Goal: Task Accomplishment & Management: Use online tool/utility

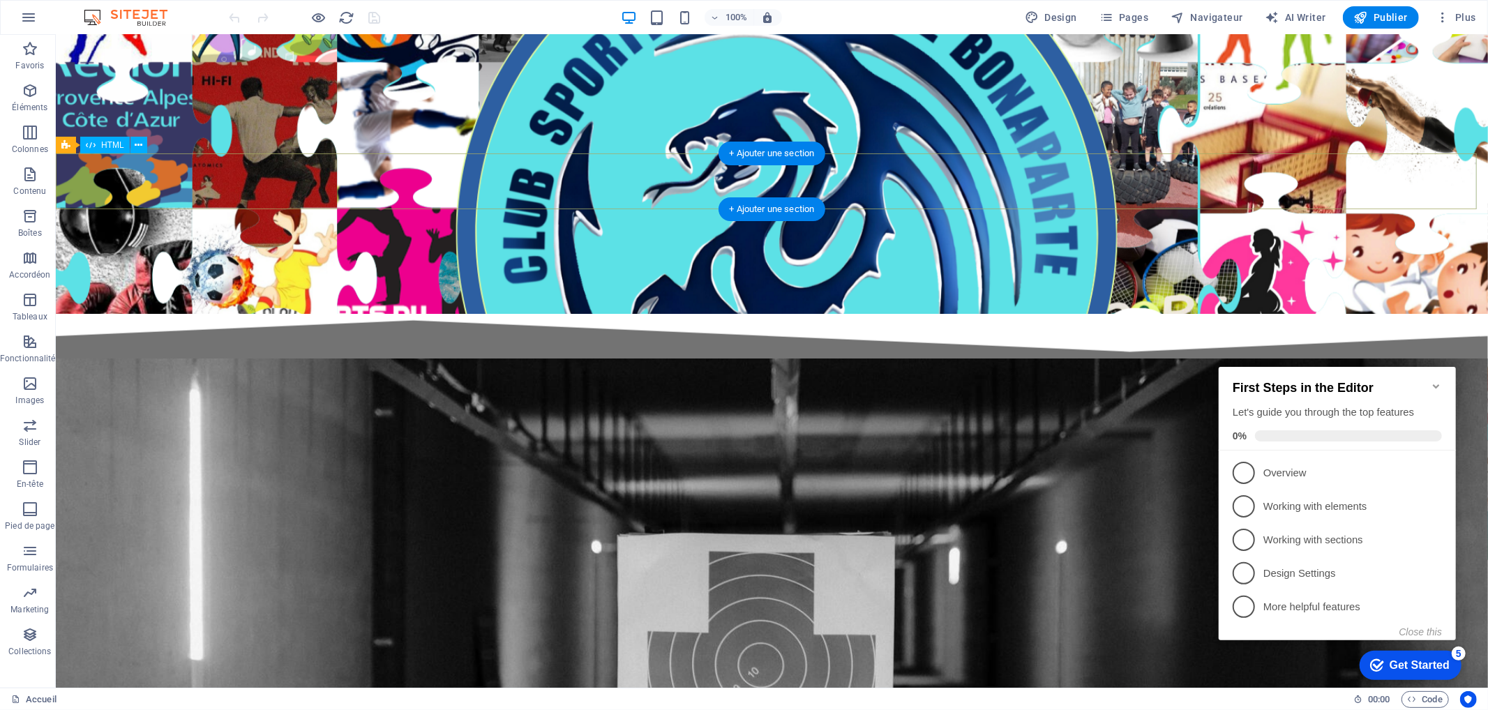
scroll to position [1291, 0]
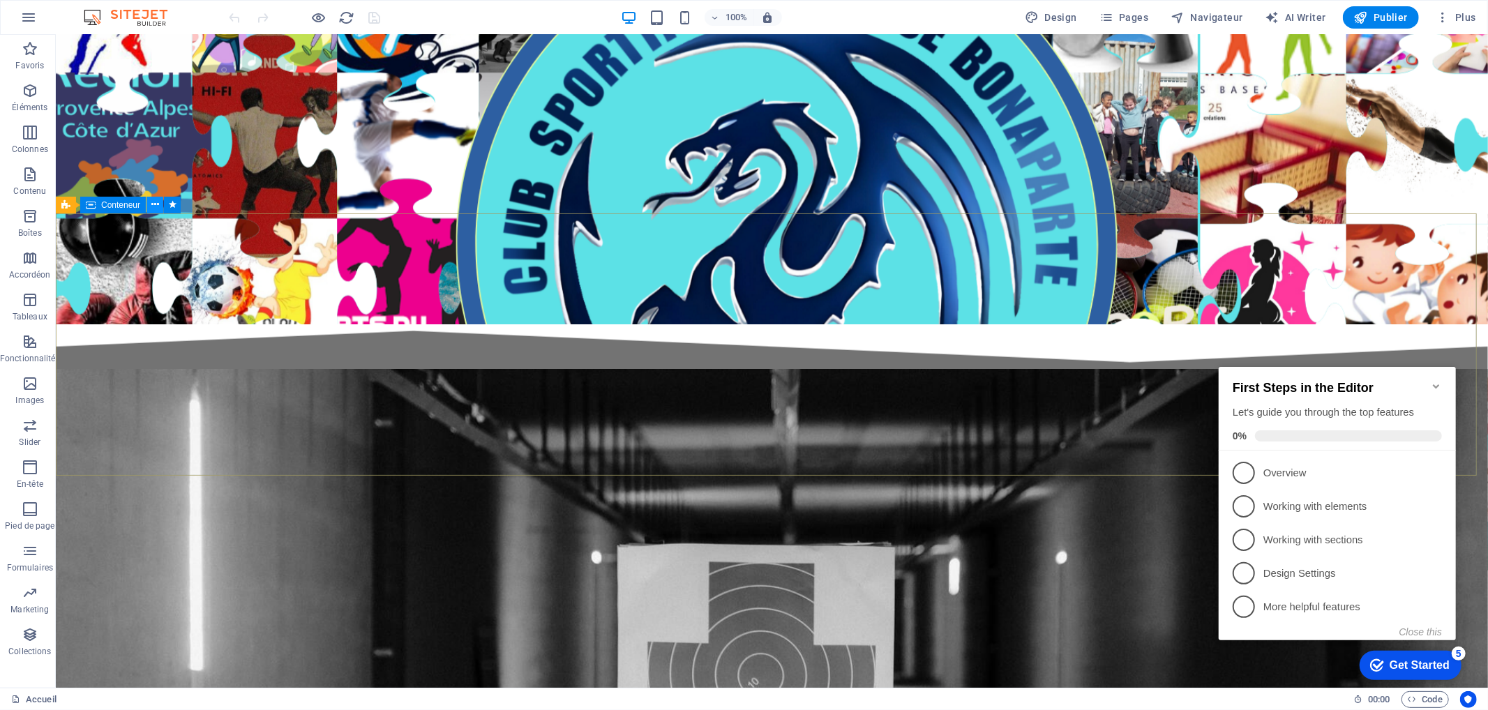
click at [151, 207] on icon at bounding box center [155, 204] width 8 height 15
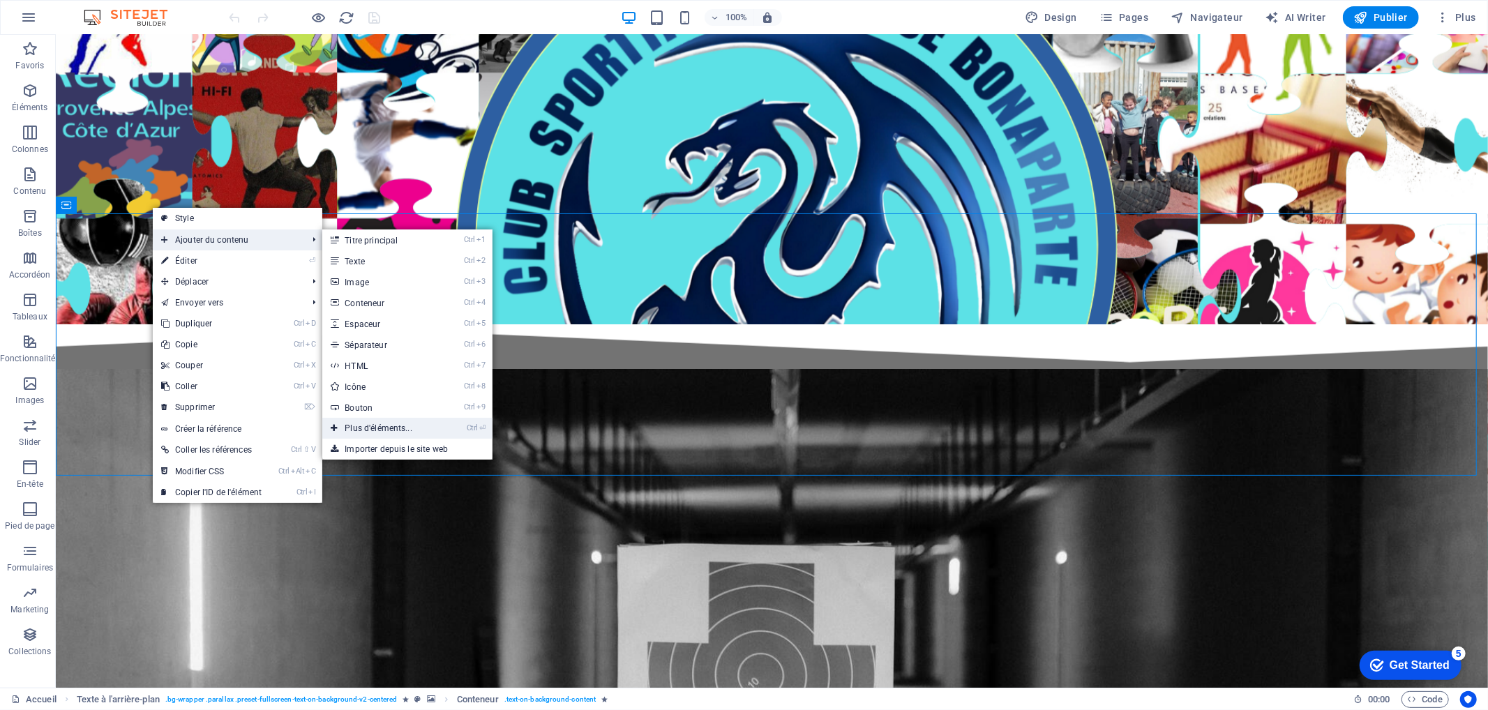
click at [401, 427] on link "Ctrl ⏎ Plus d'éléments..." at bounding box center [381, 428] width 118 height 21
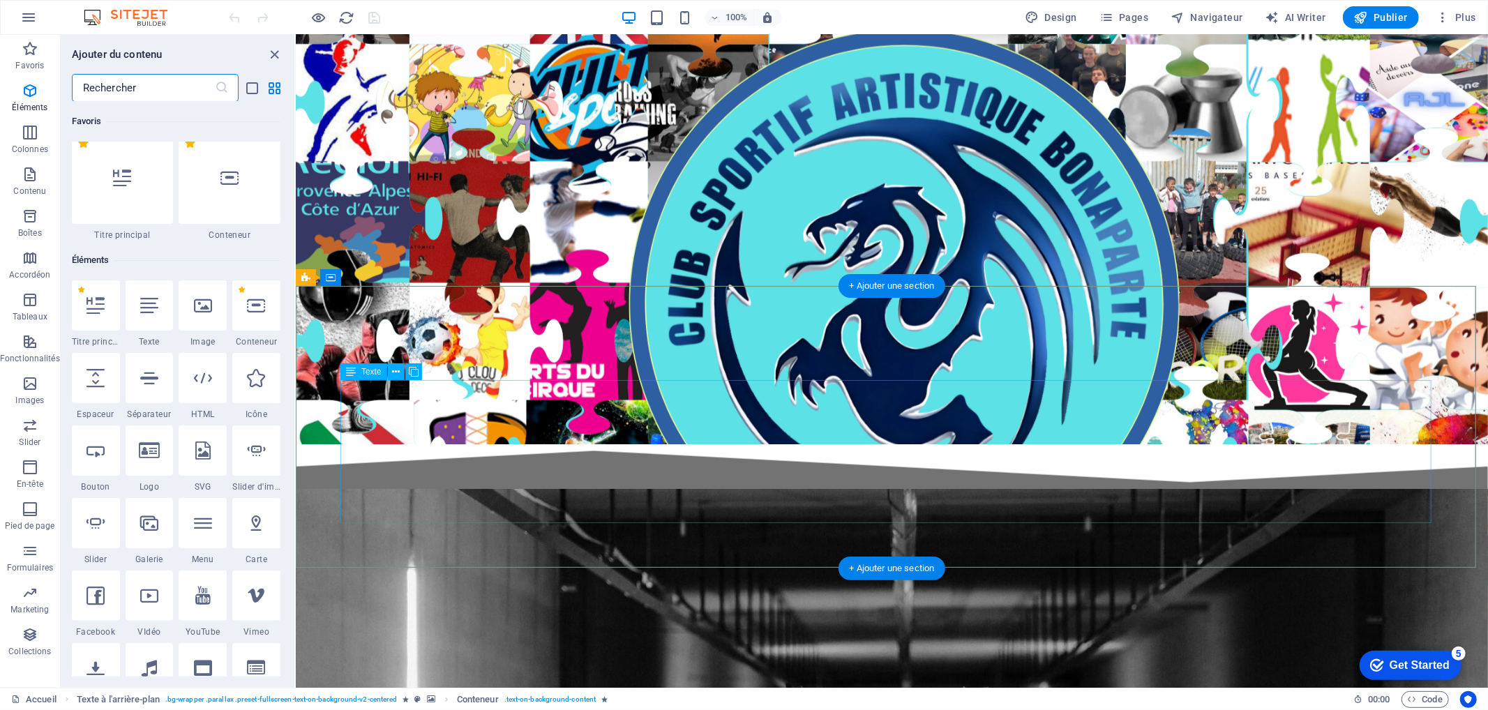
scroll to position [149, 0]
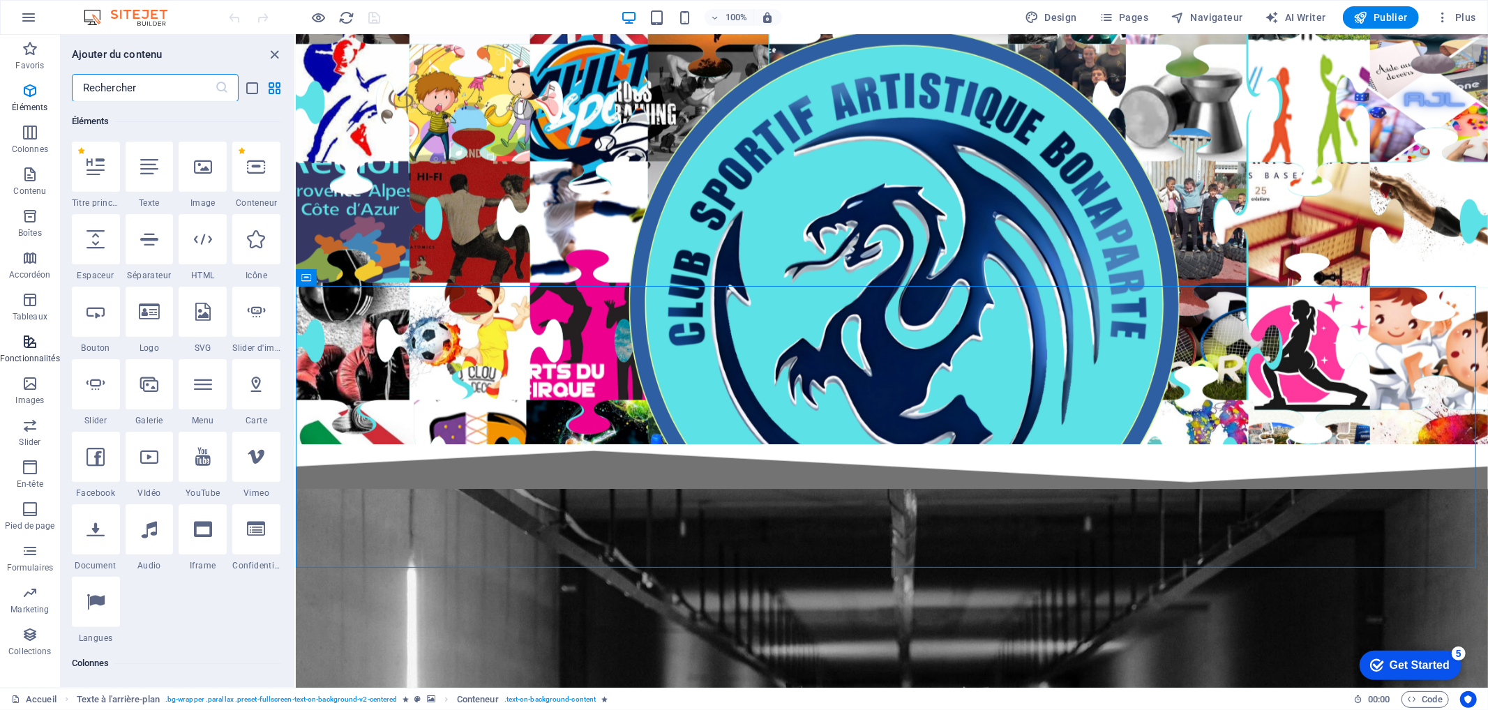
click at [29, 354] on p "Fonctionnalités" at bounding box center [30, 358] width 60 height 11
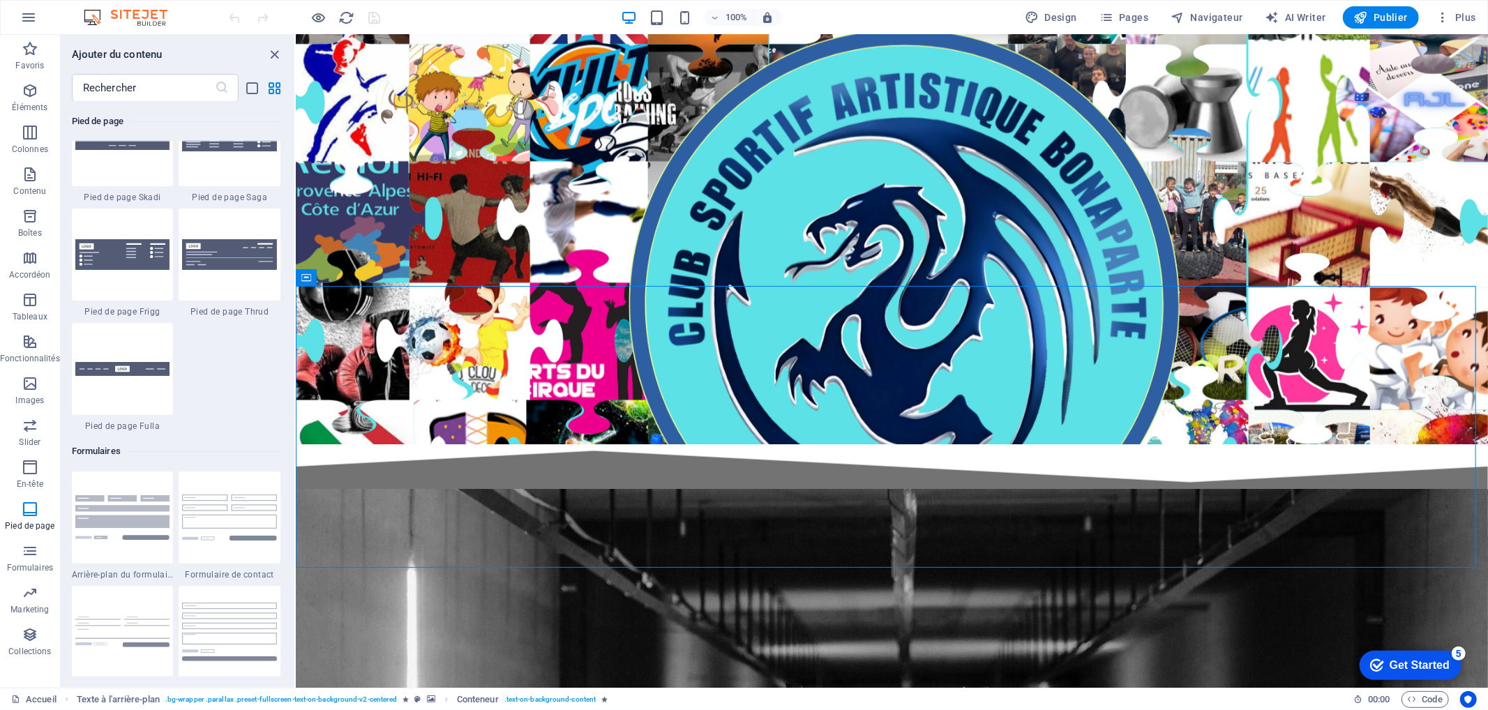
scroll to position [10478, 0]
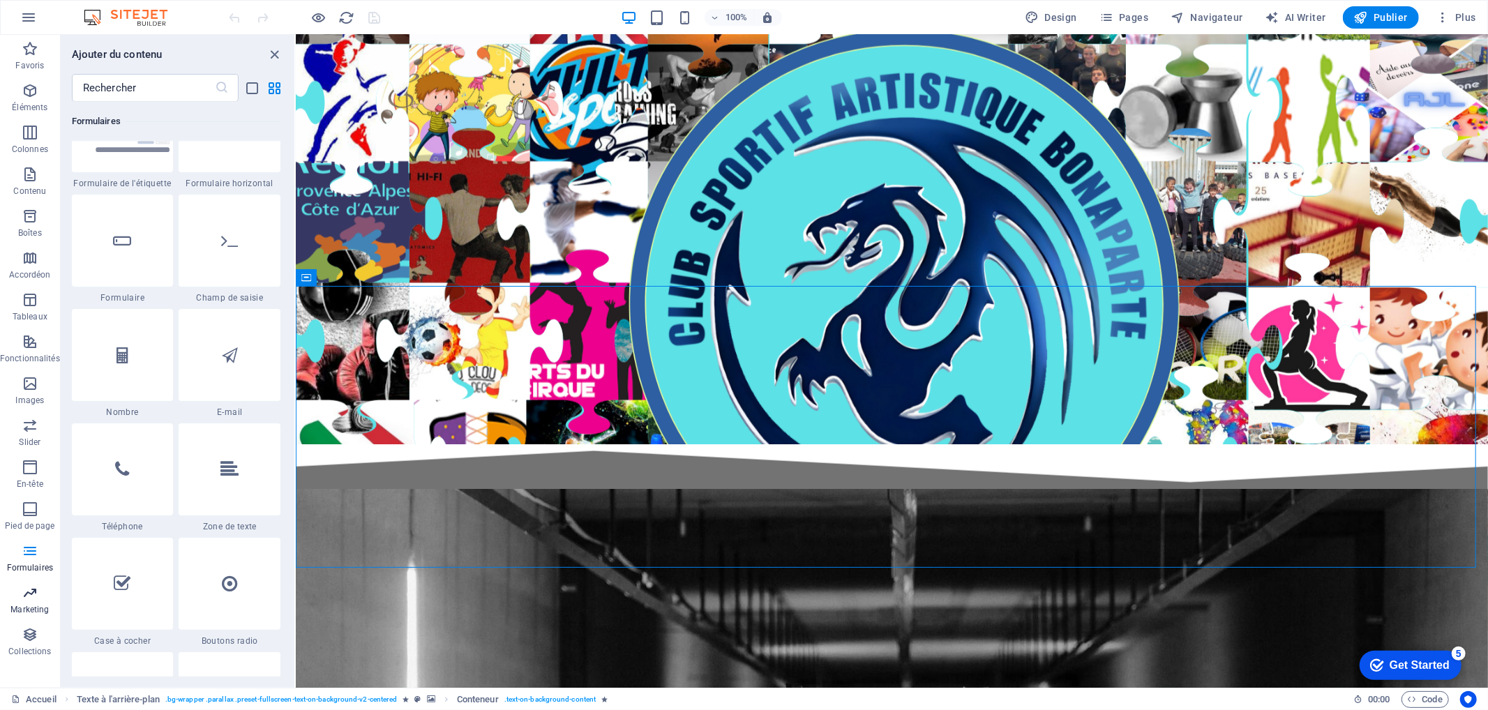
click at [40, 600] on span "Marketing" at bounding box center [30, 601] width 60 height 33
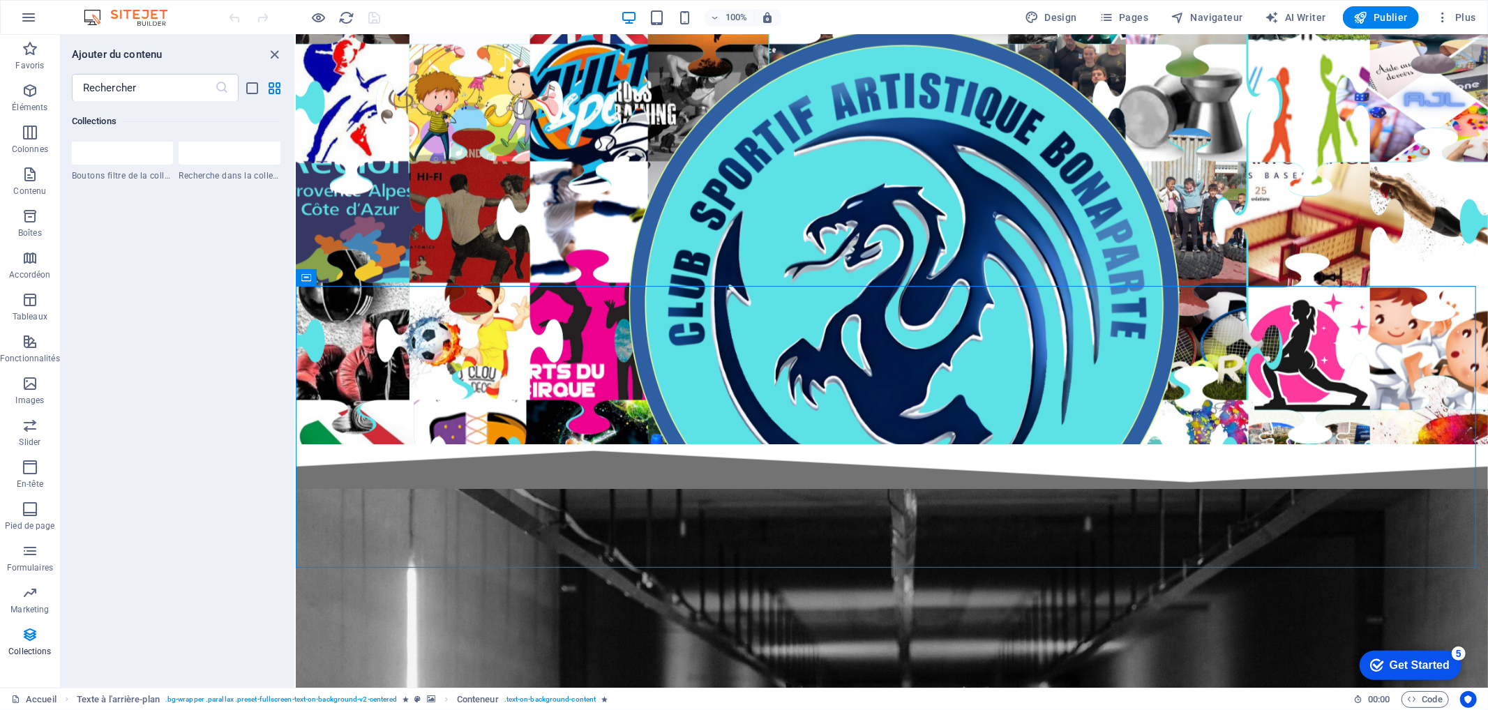
scroll to position [13370, 0]
click at [27, 353] on p "Fonctionnalités" at bounding box center [30, 358] width 60 height 11
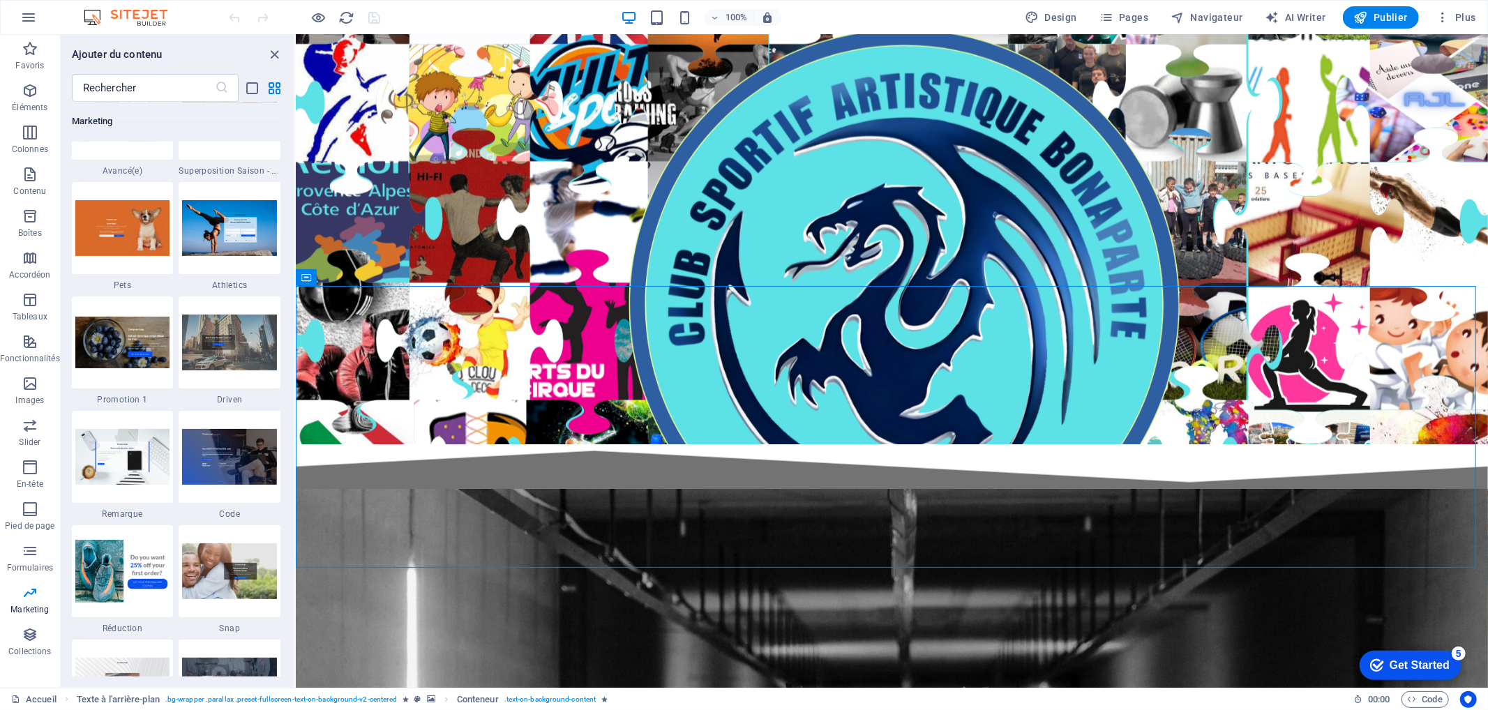
scroll to position [12106, 0]
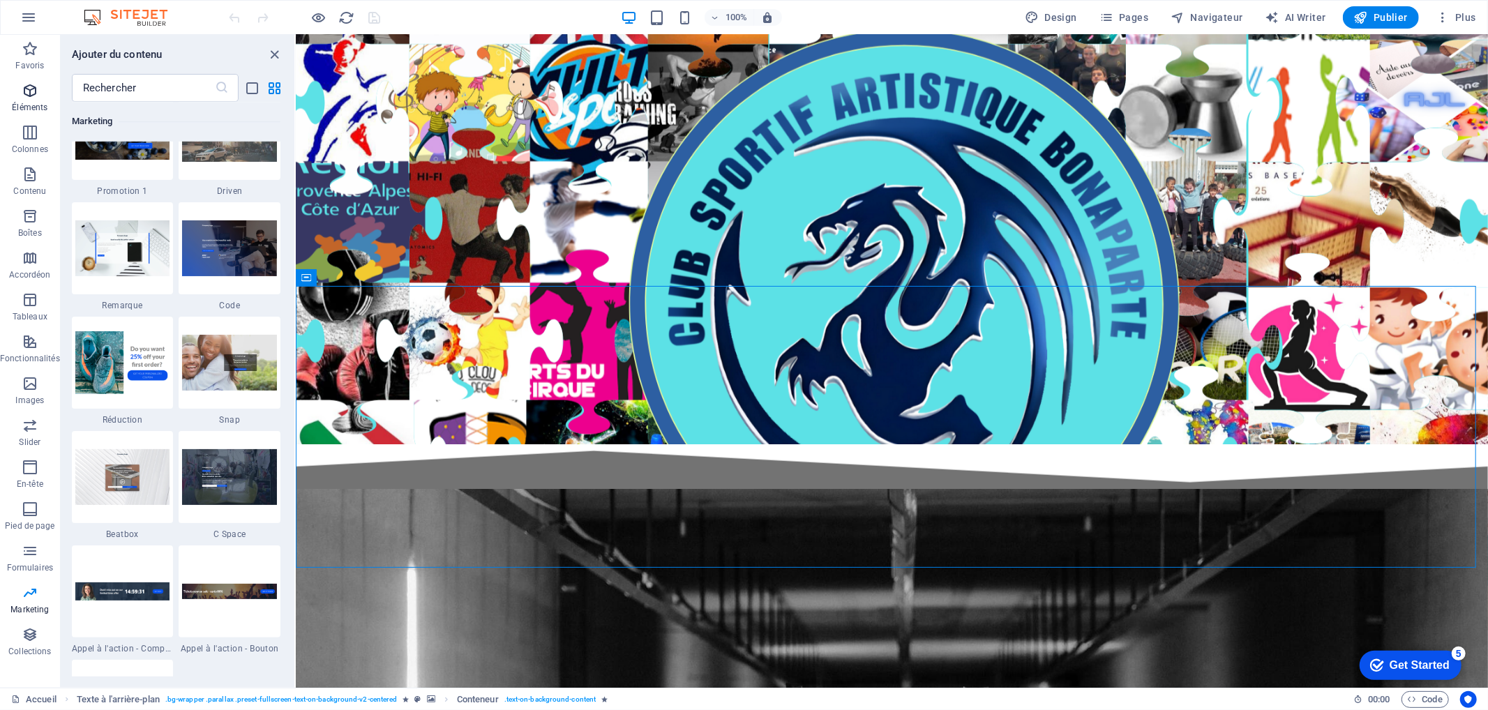
click at [31, 98] on icon "button" at bounding box center [30, 90] width 17 height 17
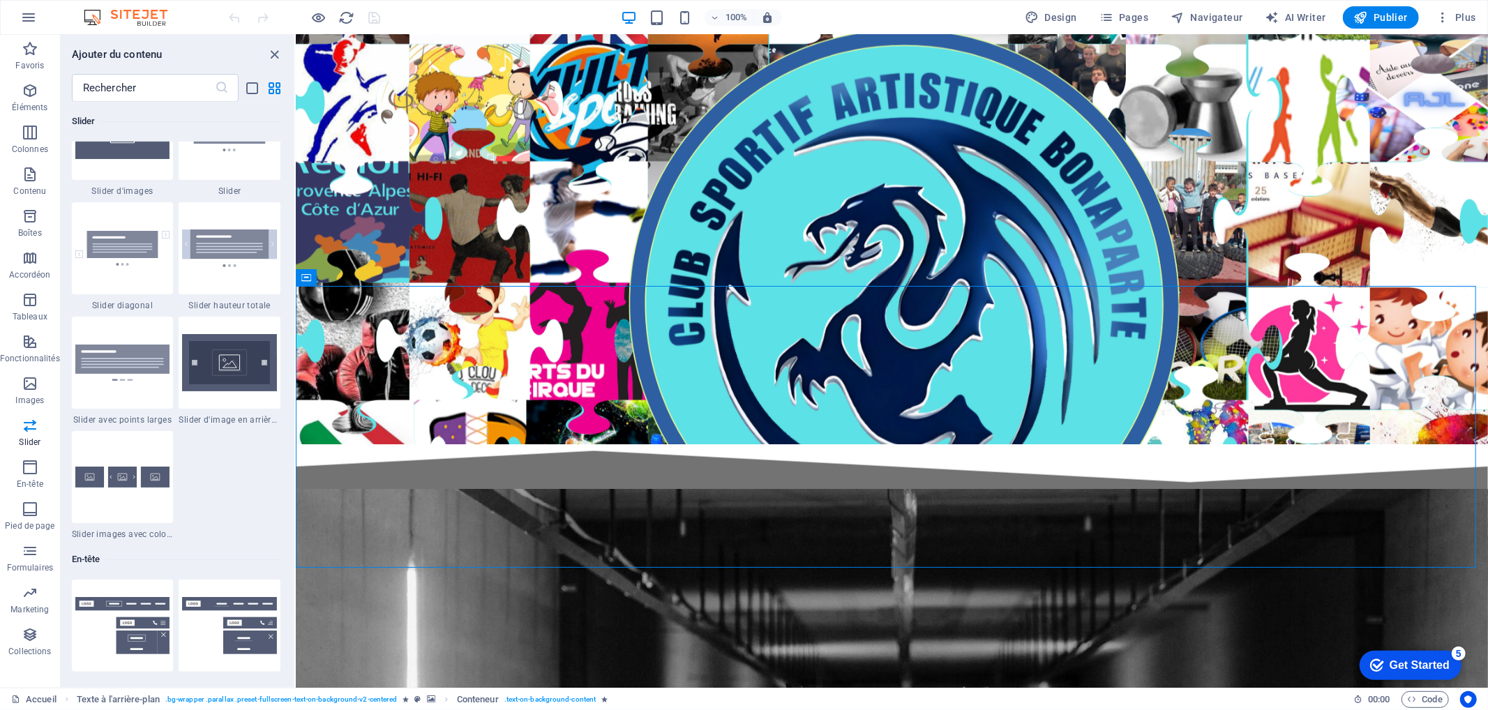
scroll to position [8211, 0]
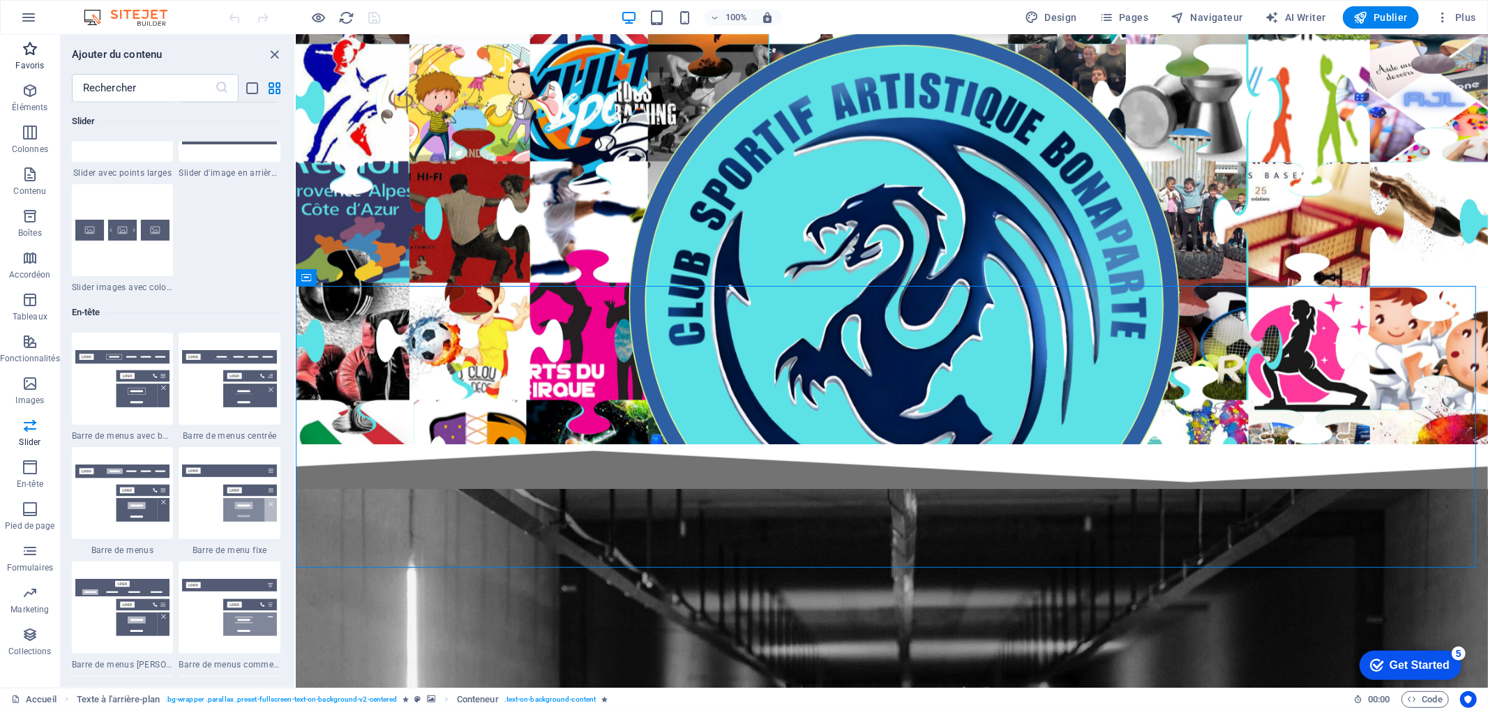
click at [24, 67] on p "Favoris" at bounding box center [29, 65] width 29 height 11
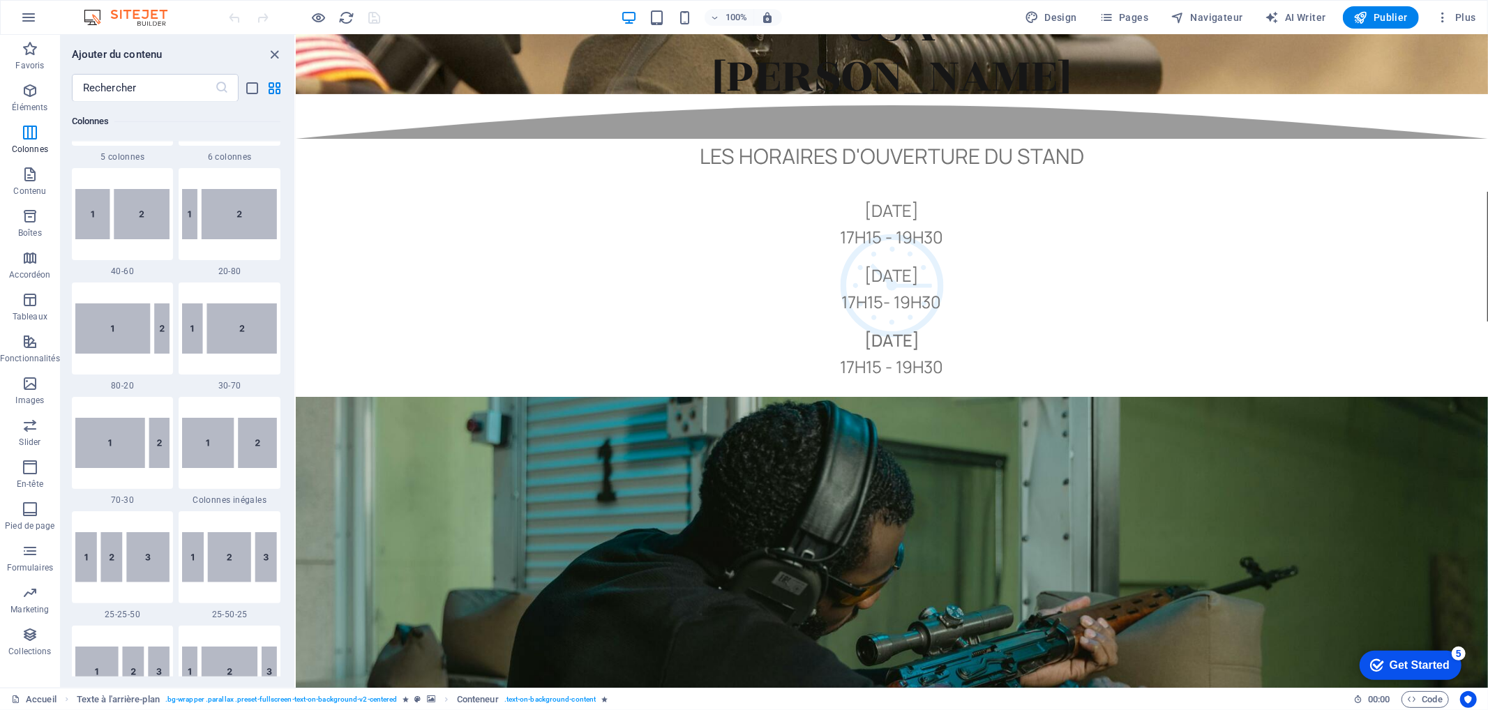
scroll to position [0, 0]
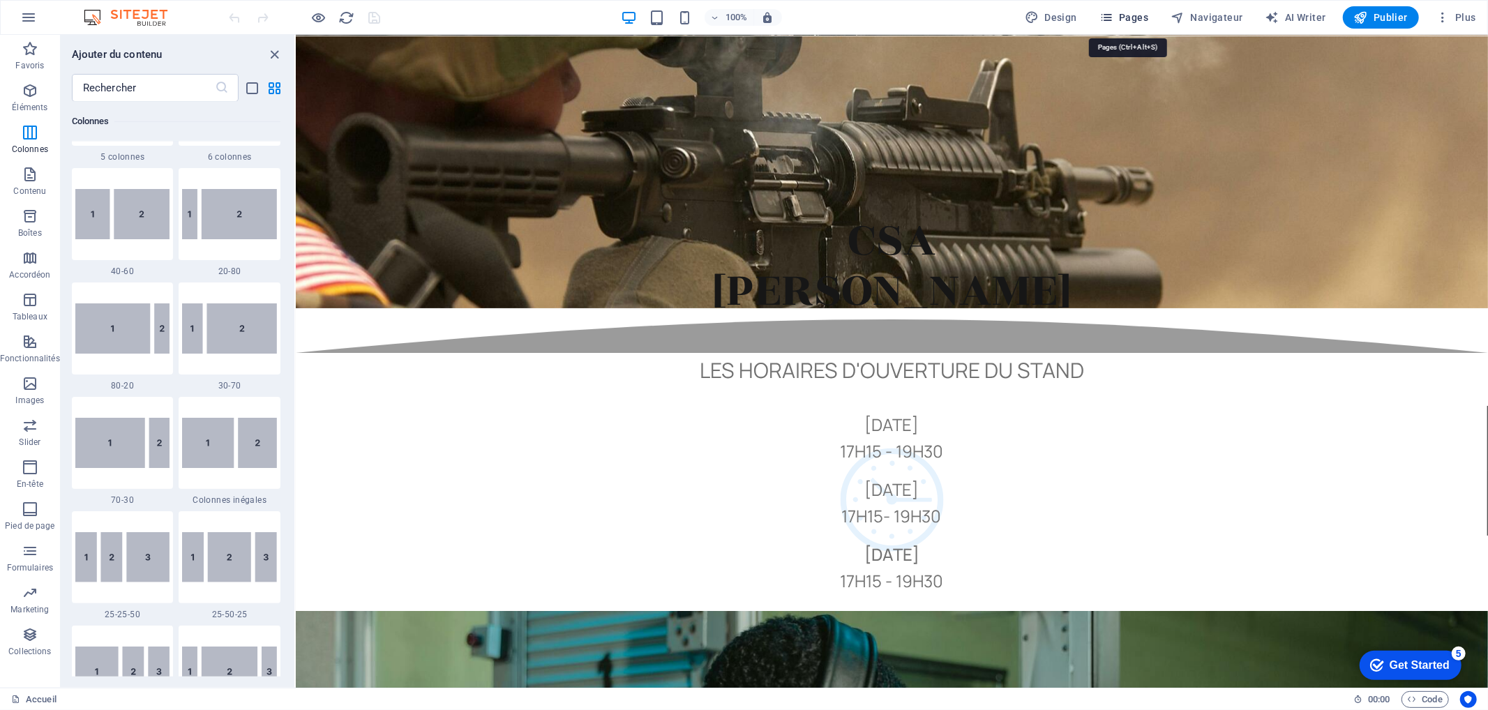
click at [1121, 19] on span "Pages" at bounding box center [1124, 17] width 49 height 14
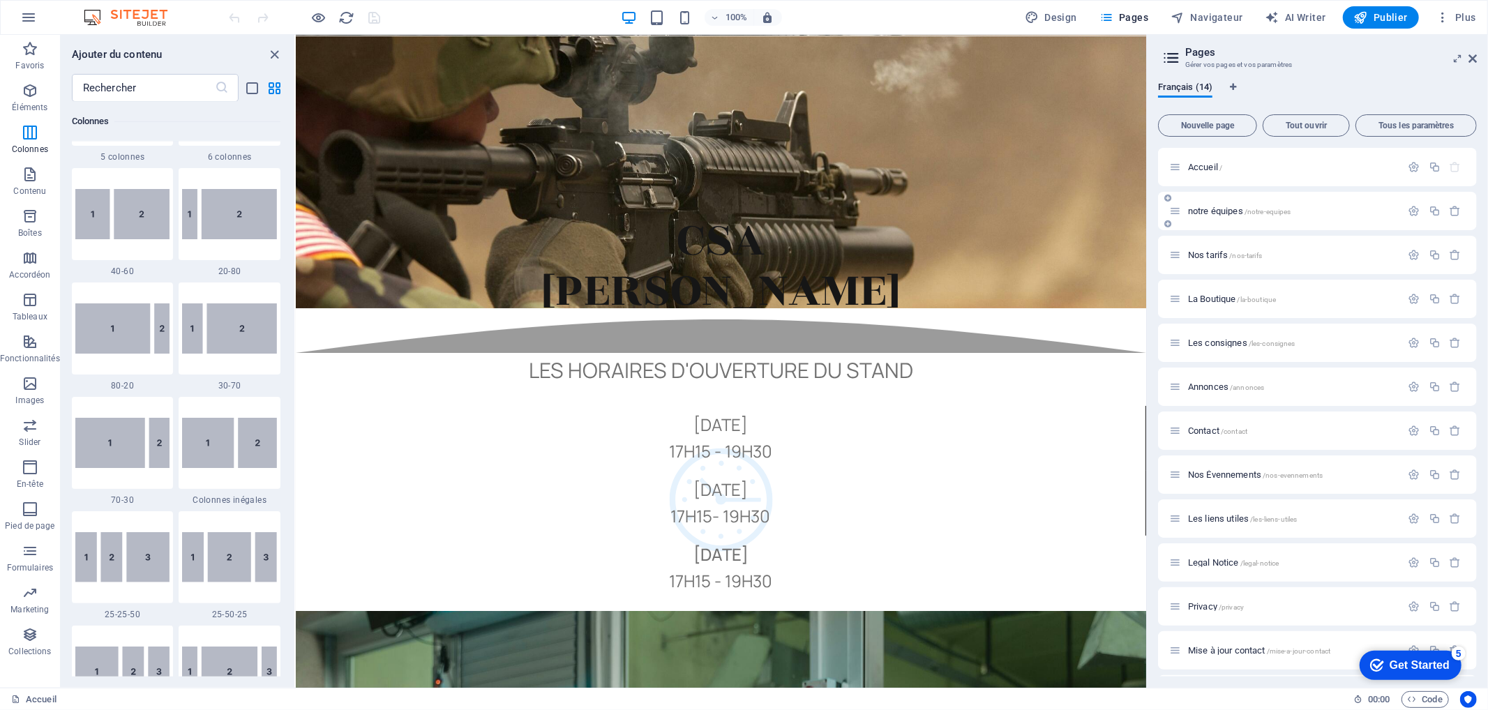
click at [1193, 206] on span "notre équipes /notre-equipes" at bounding box center [1239, 211] width 103 height 10
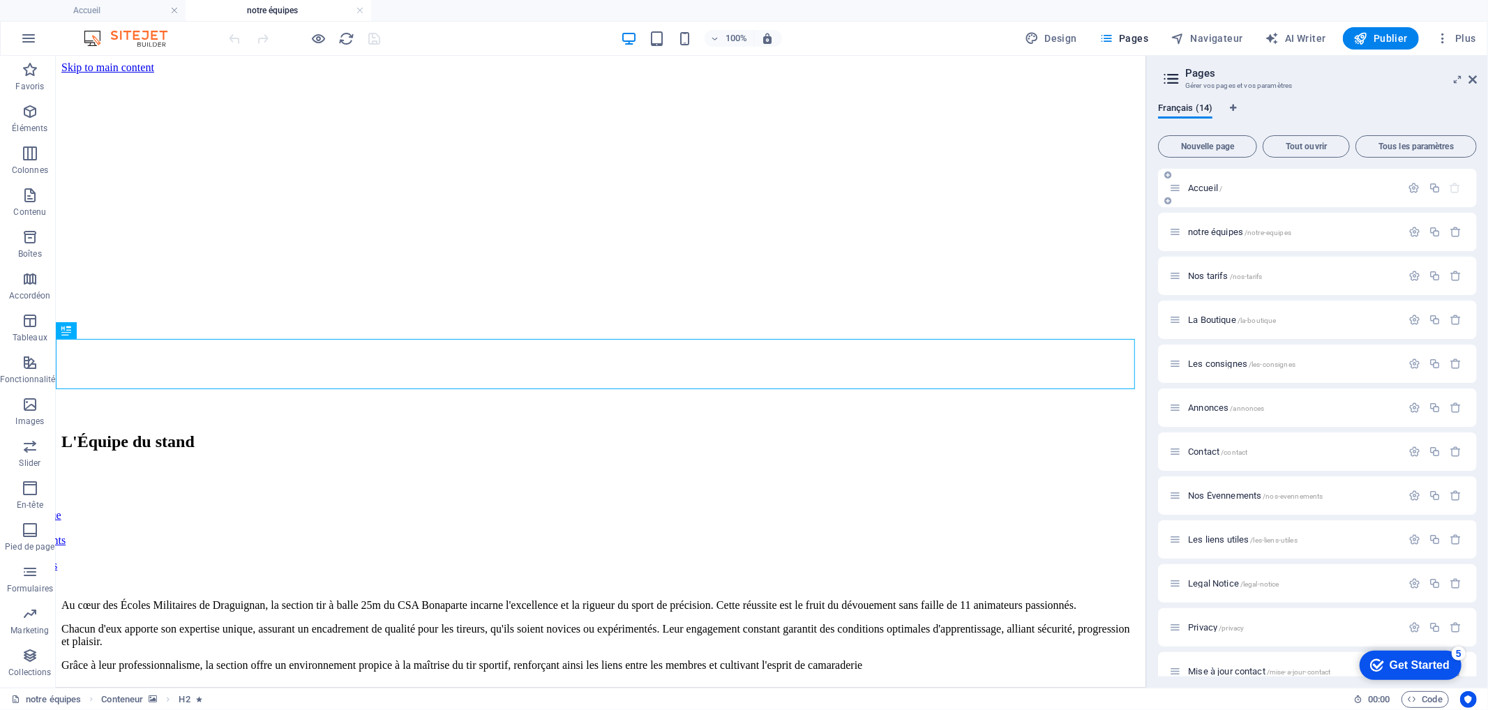
click at [1209, 186] on span "Accueil /" at bounding box center [1205, 188] width 34 height 10
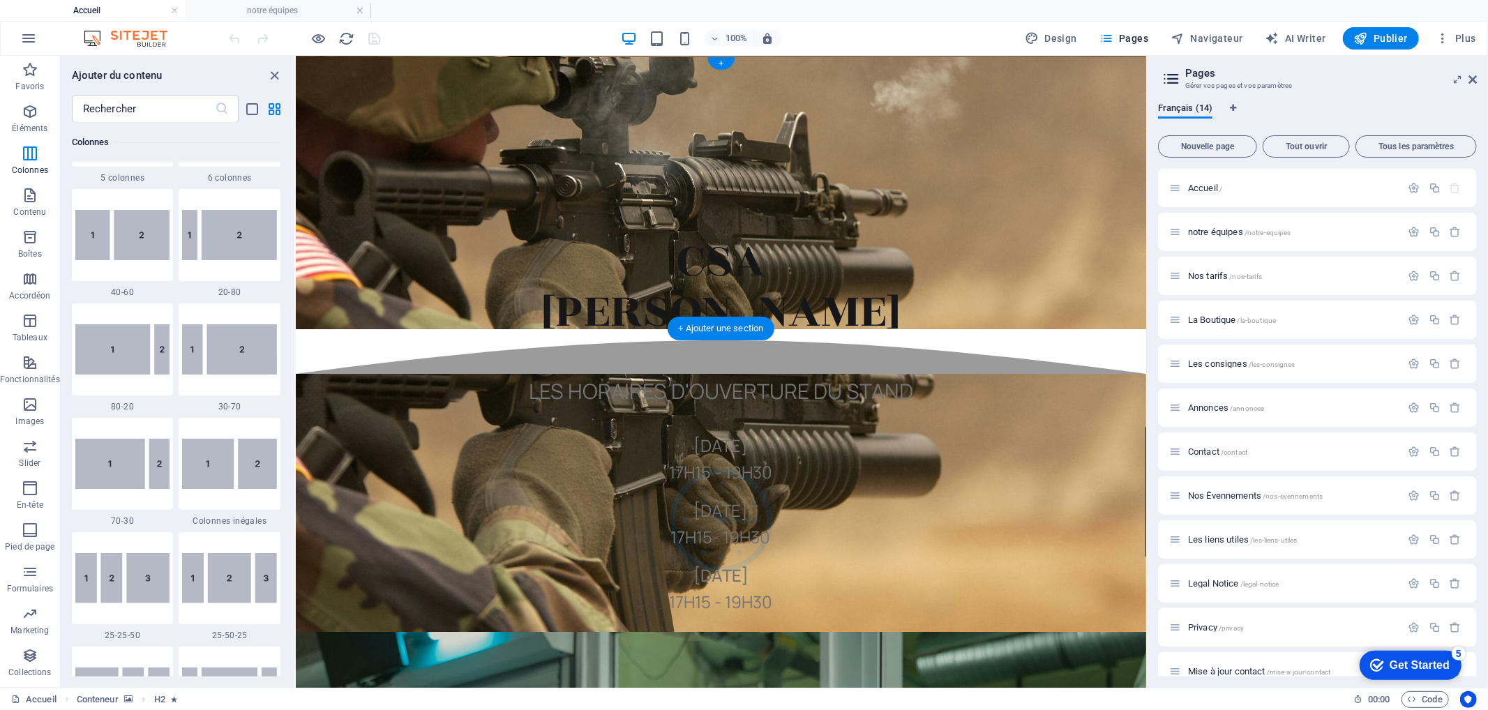
click at [921, 242] on figure at bounding box center [720, 193] width 851 height 272
click at [277, 72] on icon "close panel" at bounding box center [275, 76] width 16 height 16
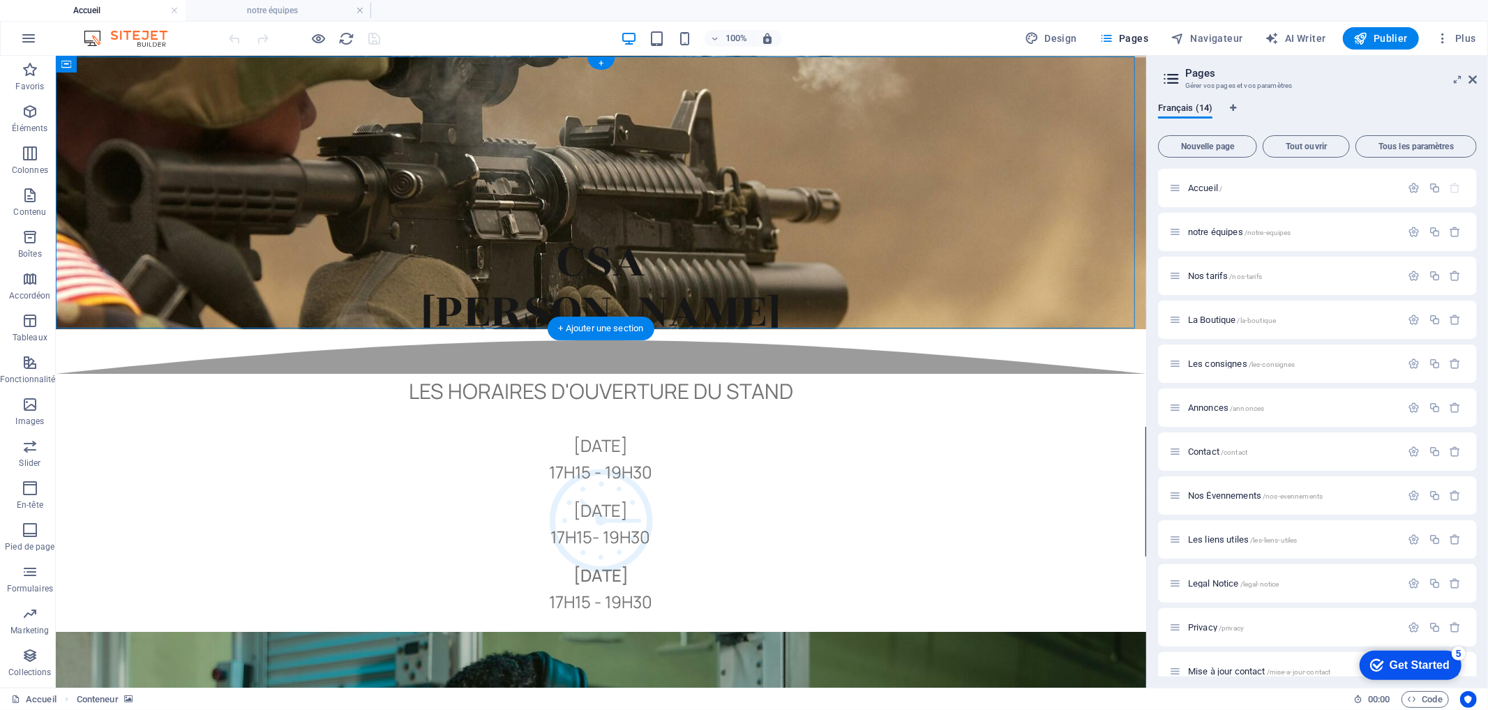
click at [67, 254] on figure at bounding box center [600, 193] width 1091 height 272
select select "px"
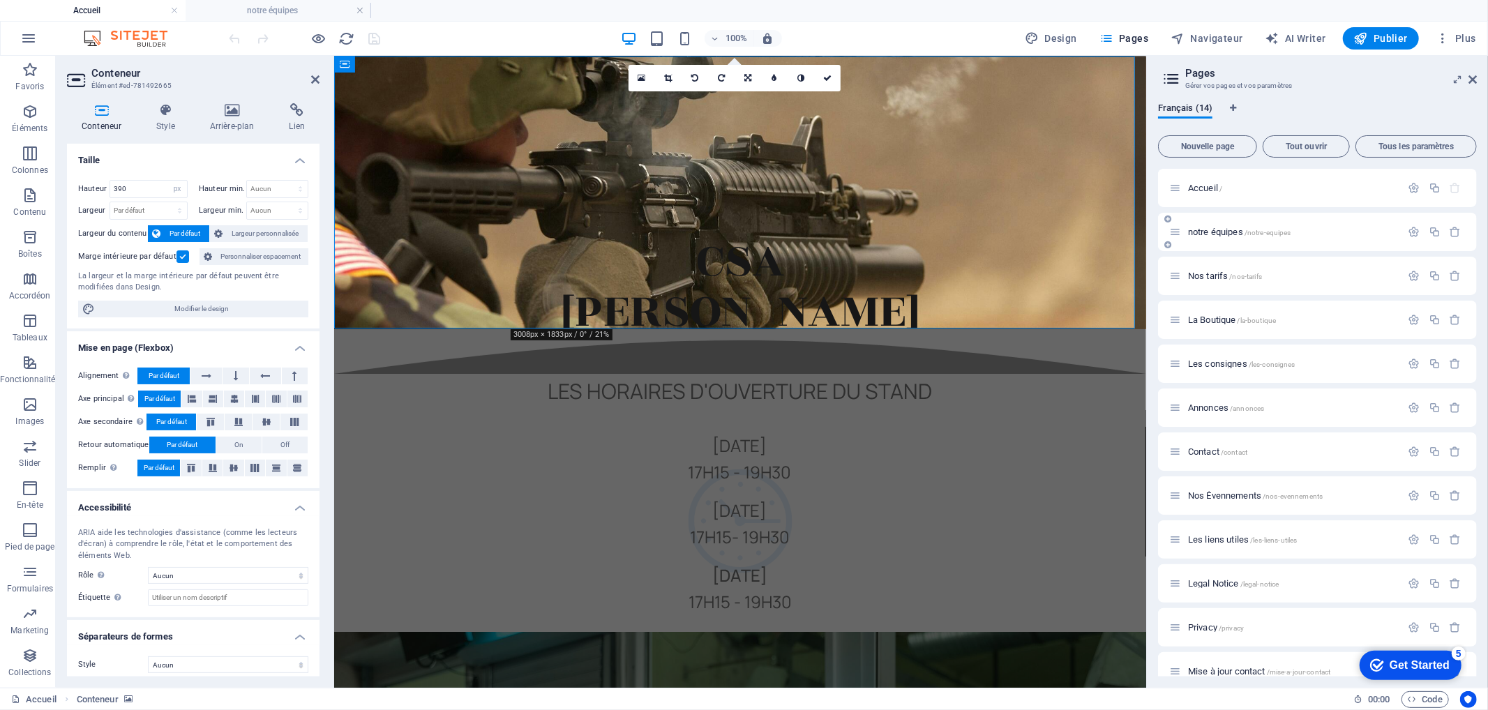
click at [1211, 229] on span "notre équipes /notre-equipes" at bounding box center [1239, 232] width 103 height 10
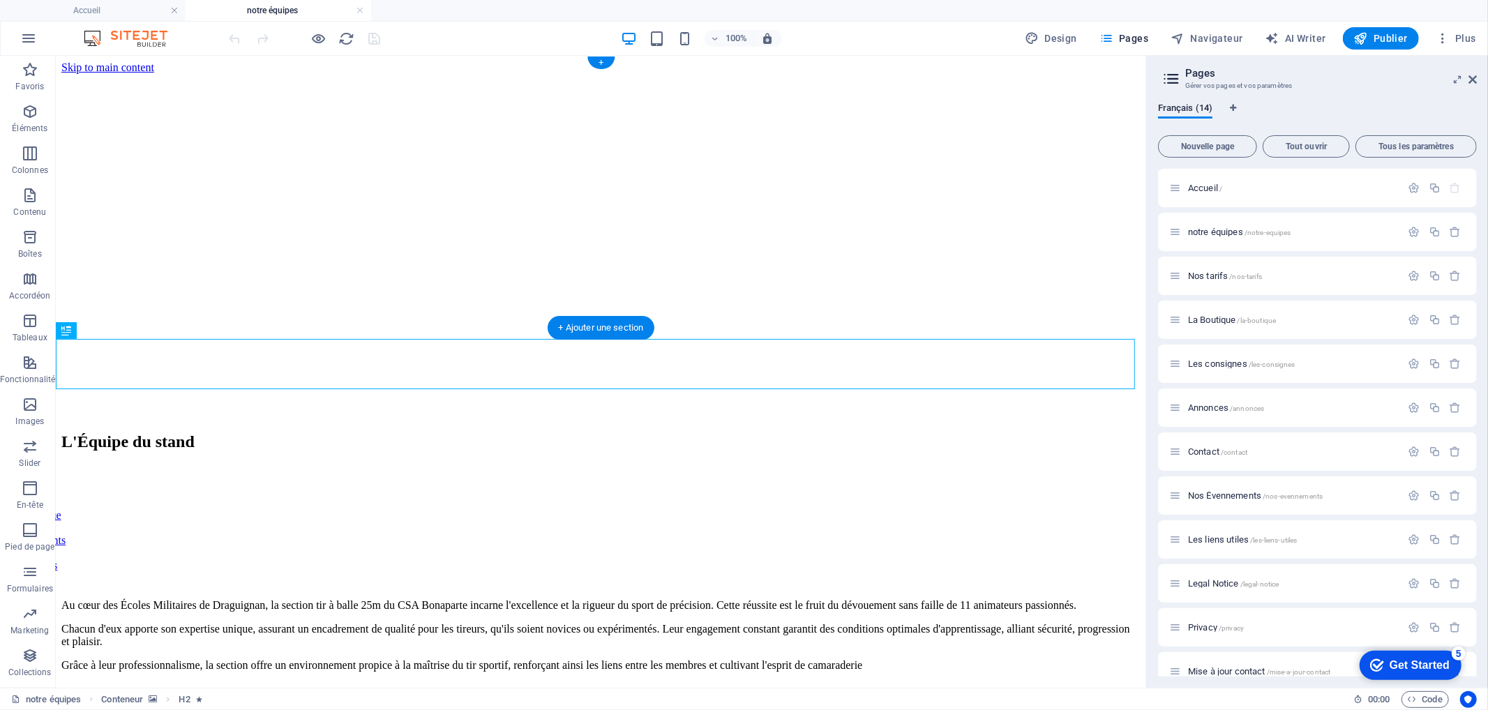
click at [223, 73] on figure at bounding box center [600, 73] width 1079 height 0
select select "px"
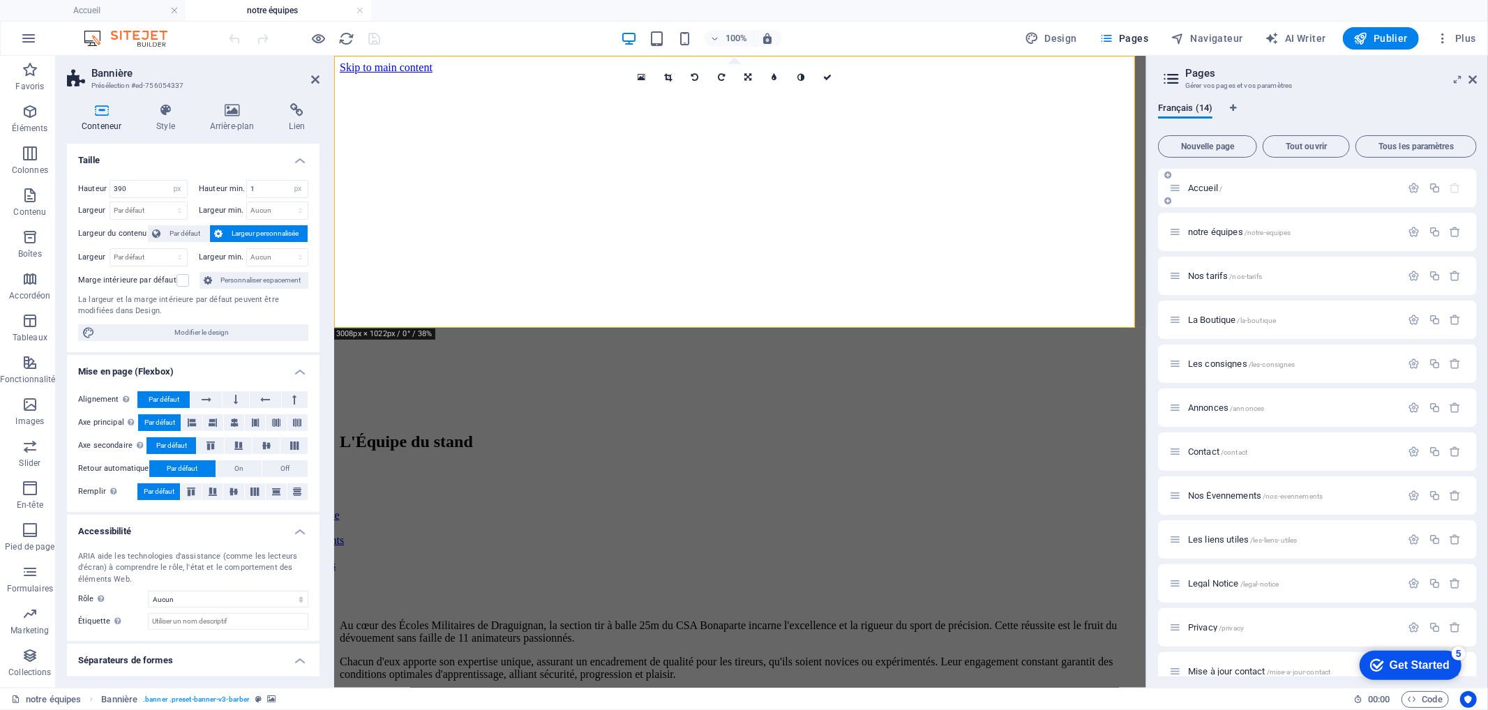
click at [1186, 185] on div "Accueil /" at bounding box center [1293, 188] width 218 height 9
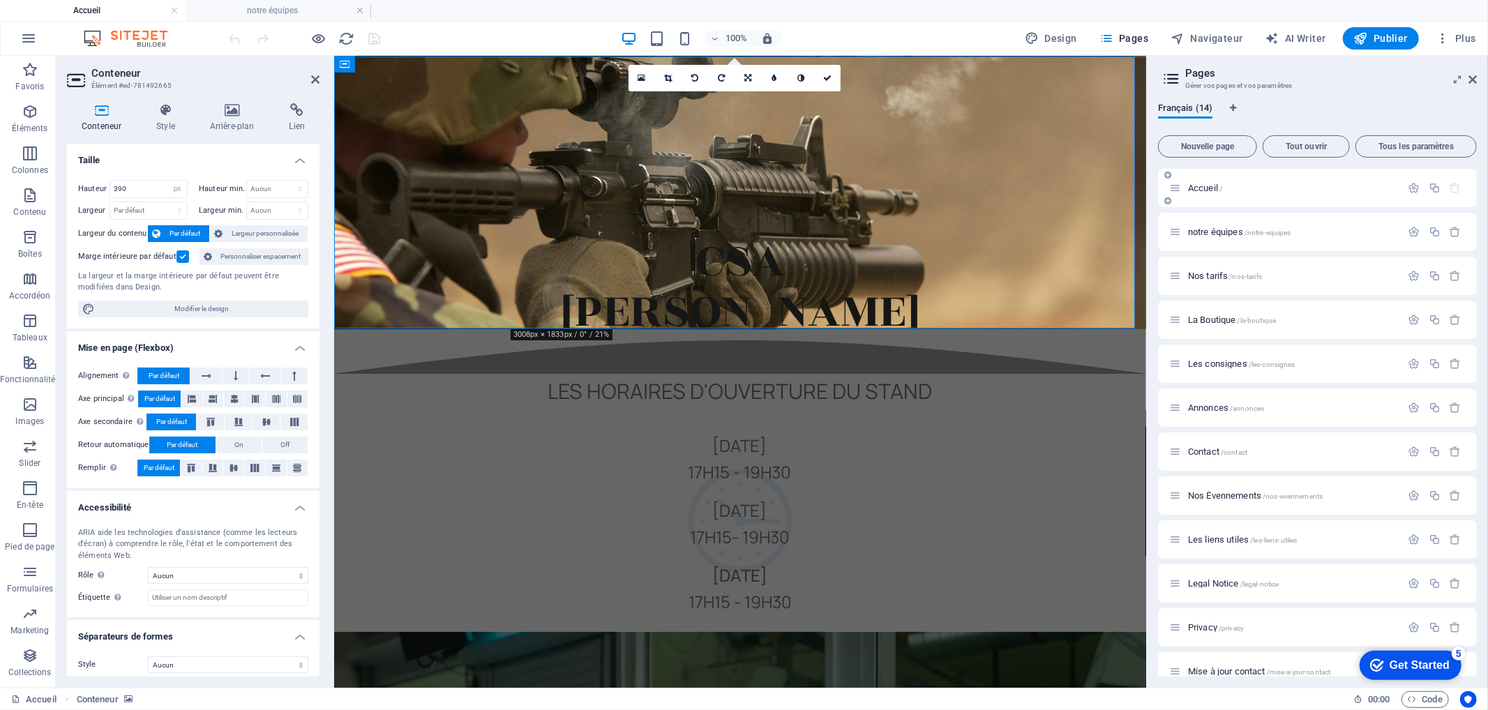
click at [1187, 185] on div "Accueil /" at bounding box center [1293, 188] width 218 height 9
click at [1200, 229] on span "notre équipes /notre-equipes" at bounding box center [1239, 232] width 103 height 10
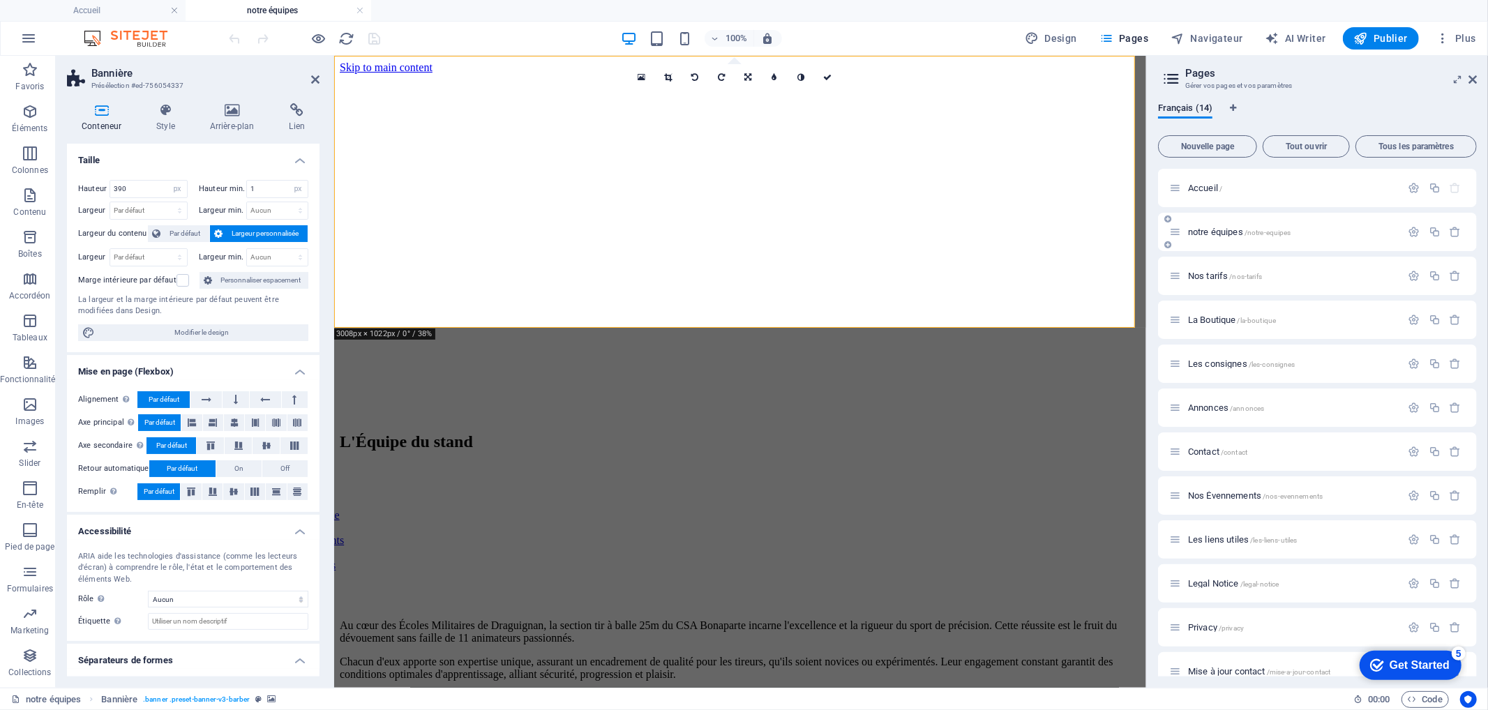
click at [1200, 229] on span "notre équipes /notre-equipes" at bounding box center [1239, 232] width 103 height 10
click at [262, 184] on input "1" at bounding box center [277, 189] width 61 height 17
click at [825, 77] on icon at bounding box center [827, 77] width 8 height 8
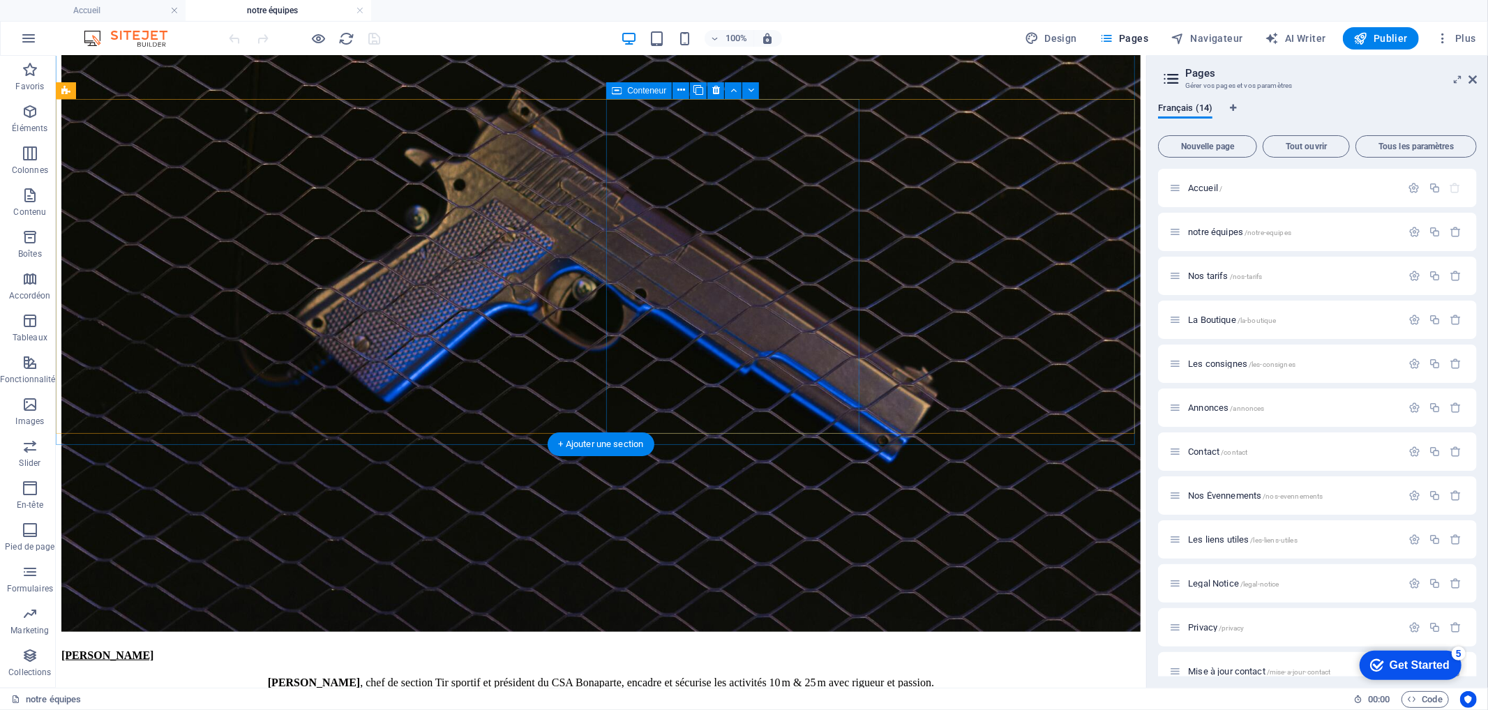
scroll to position [1091, 0]
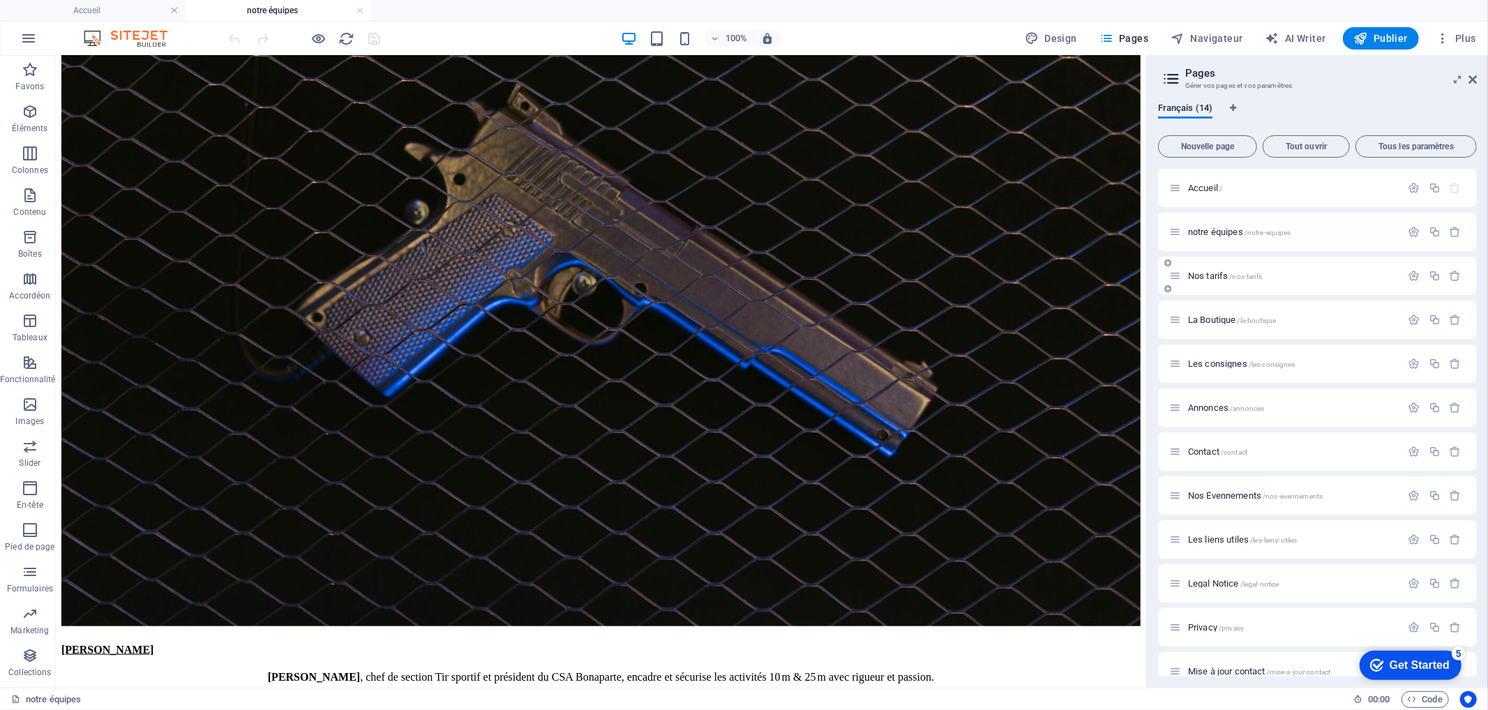
click at [1220, 276] on span "Nos tarifs /nos-tarifs" at bounding box center [1225, 276] width 74 height 10
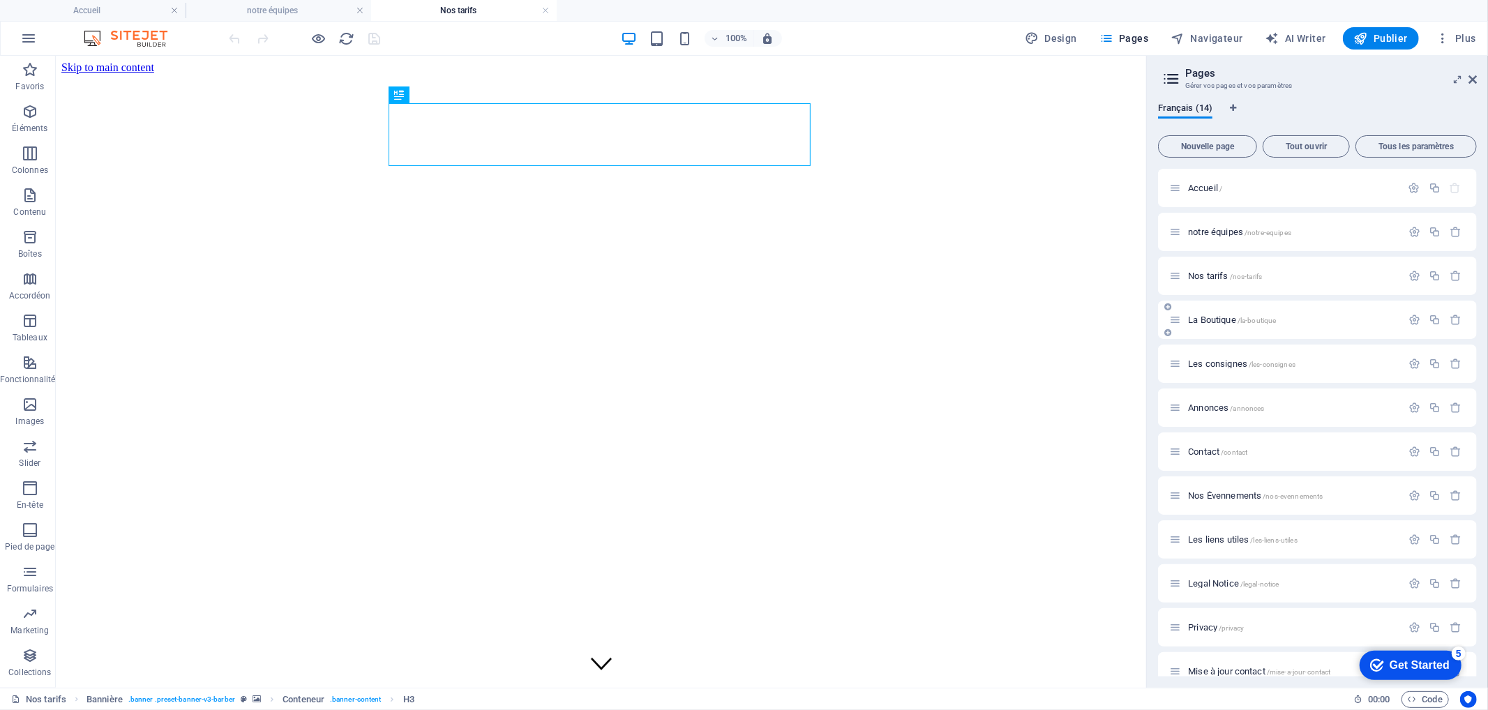
scroll to position [0, 0]
click at [1472, 75] on icon at bounding box center [1473, 79] width 8 height 11
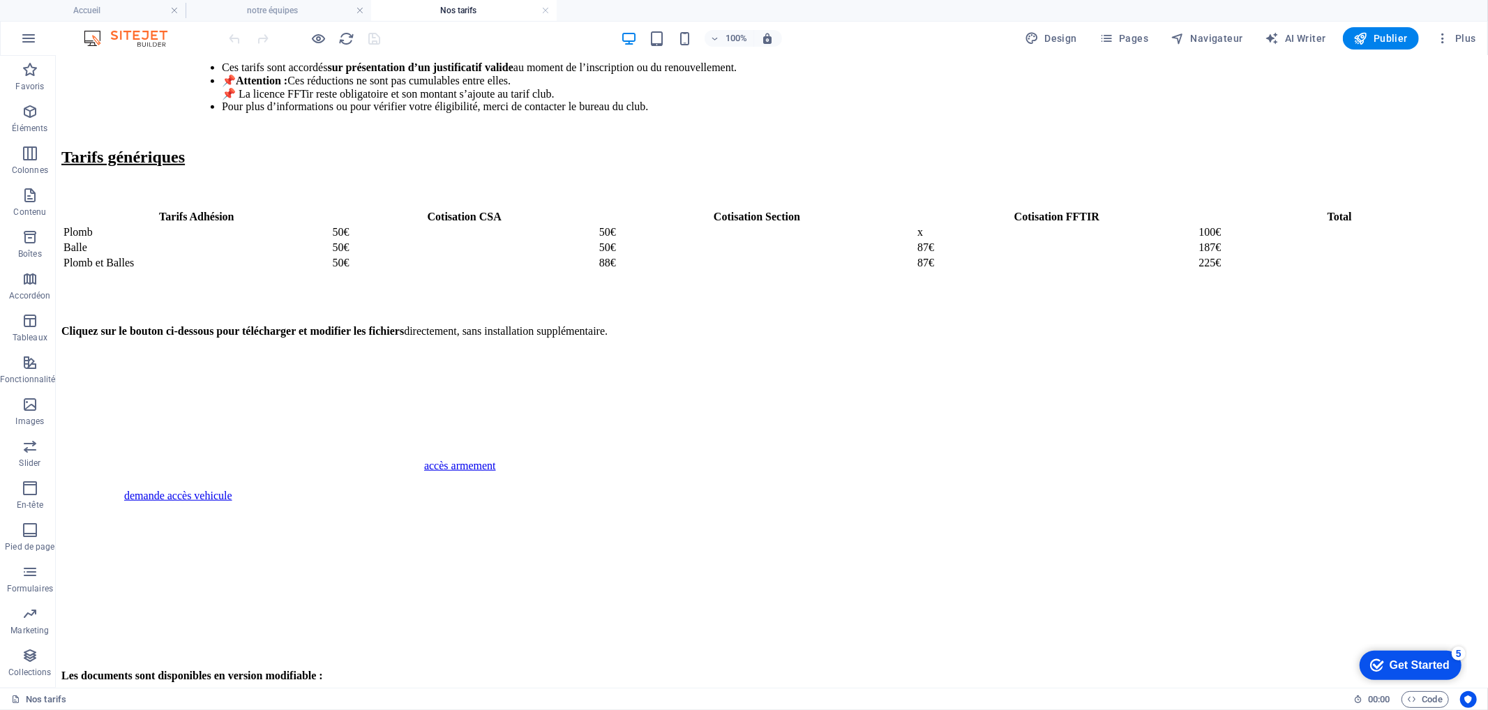
scroll to position [775, 0]
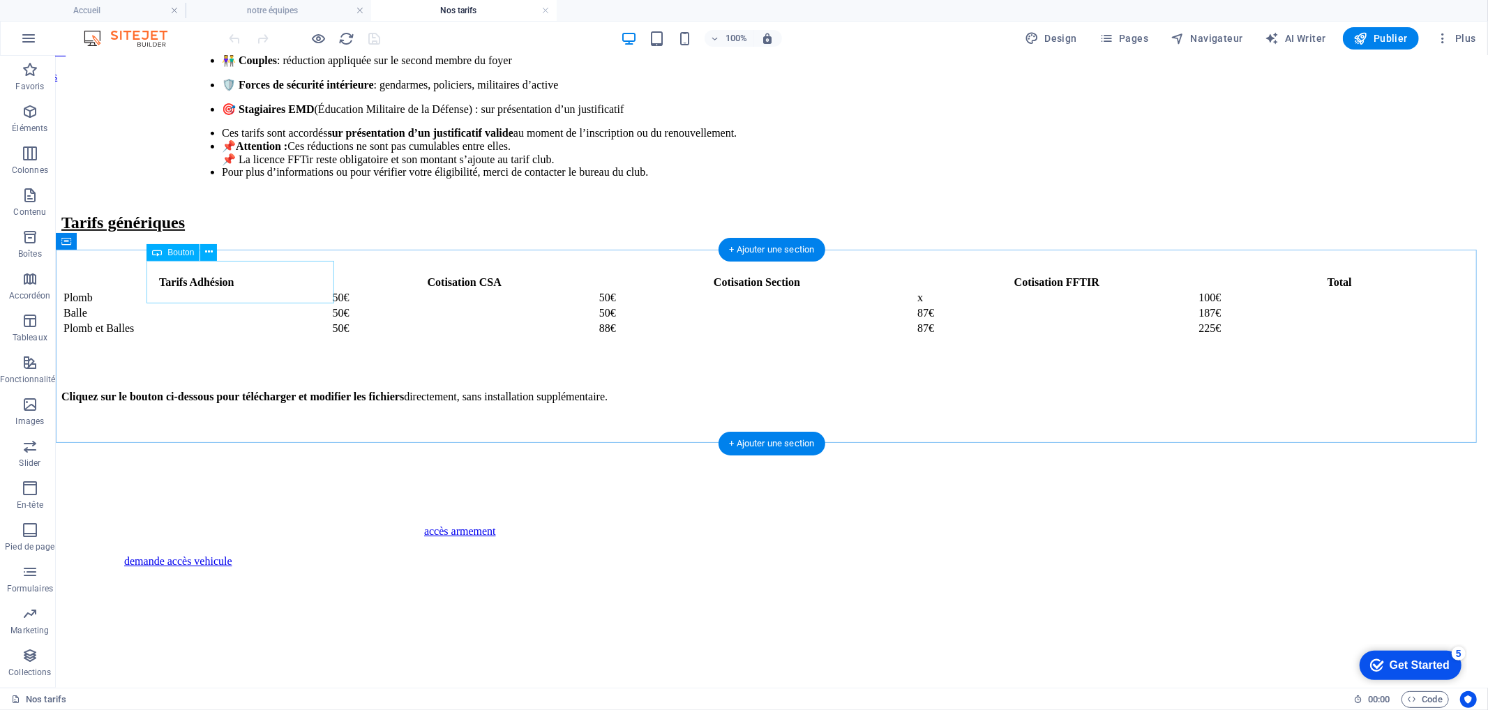
click at [274, 615] on div "Inscription" at bounding box center [352, 621] width 1421 height 13
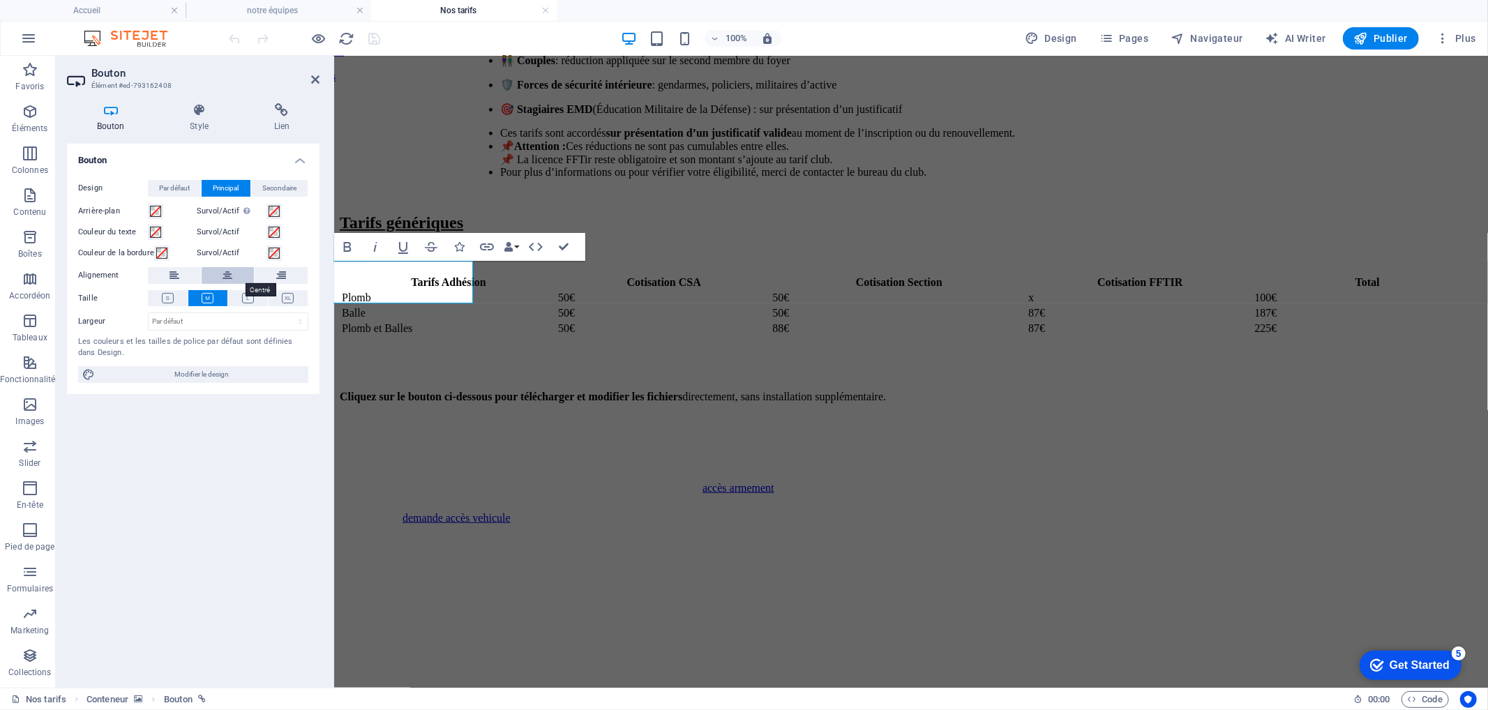
click at [230, 274] on icon at bounding box center [228, 275] width 10 height 17
click at [187, 270] on button at bounding box center [174, 275] width 53 height 17
click at [220, 275] on button at bounding box center [228, 275] width 53 height 17
click at [197, 115] on icon at bounding box center [199, 110] width 78 height 14
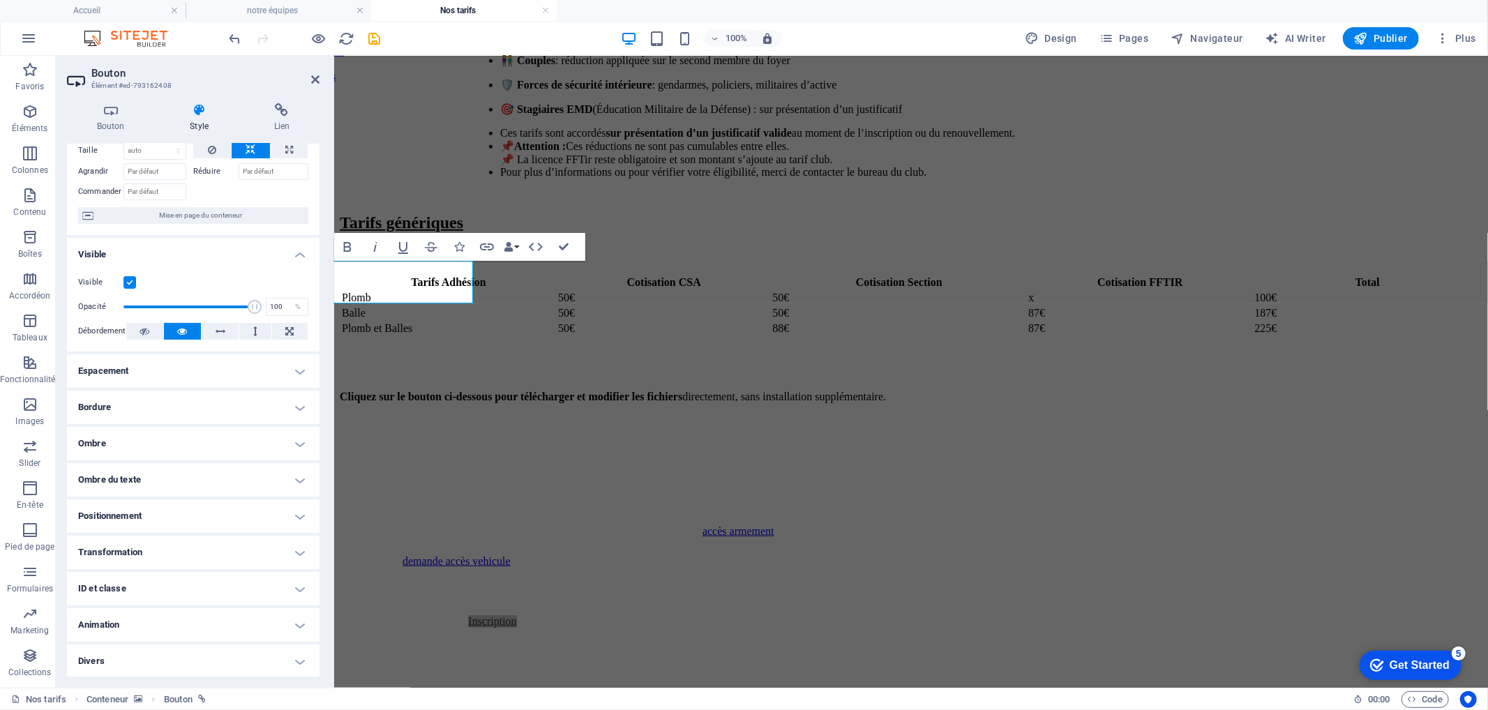
scroll to position [0, 0]
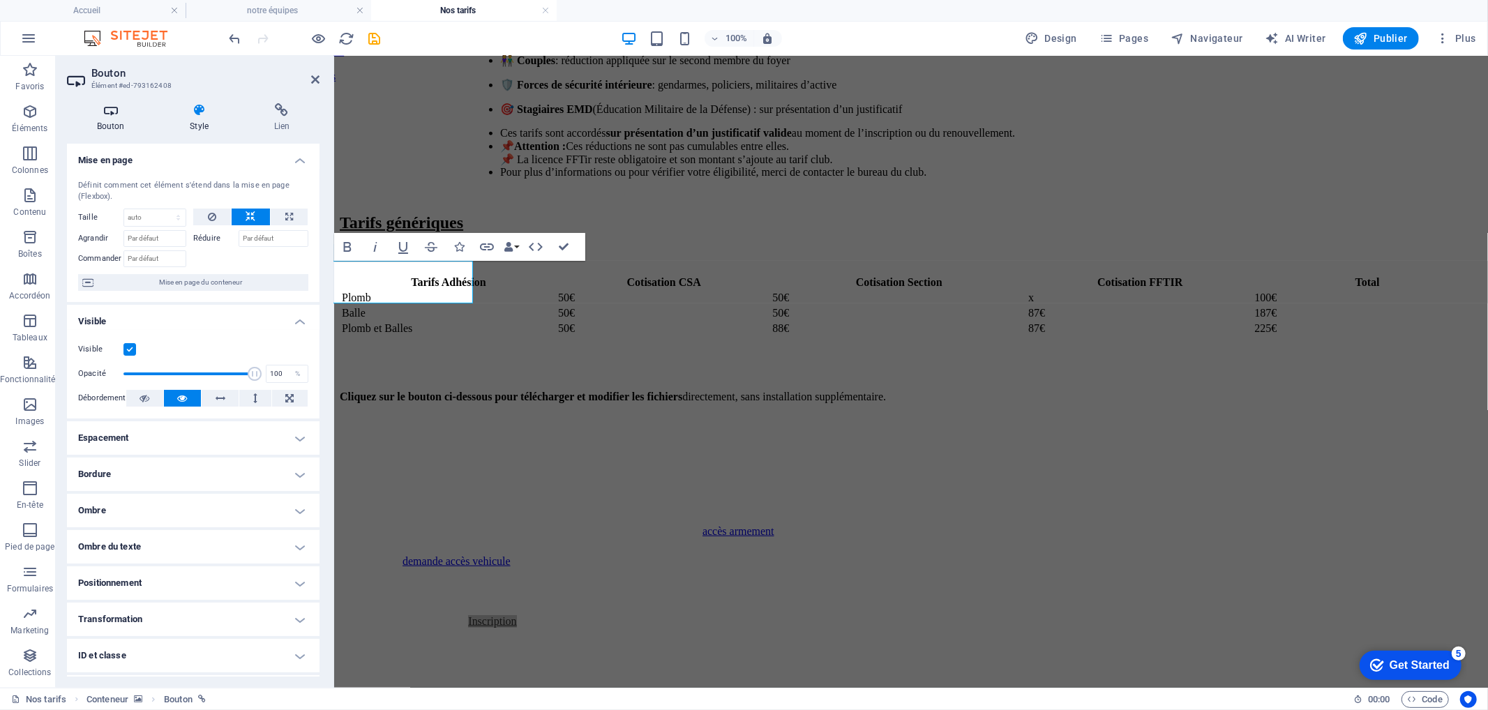
click at [123, 124] on h4 "Bouton" at bounding box center [113, 117] width 93 height 29
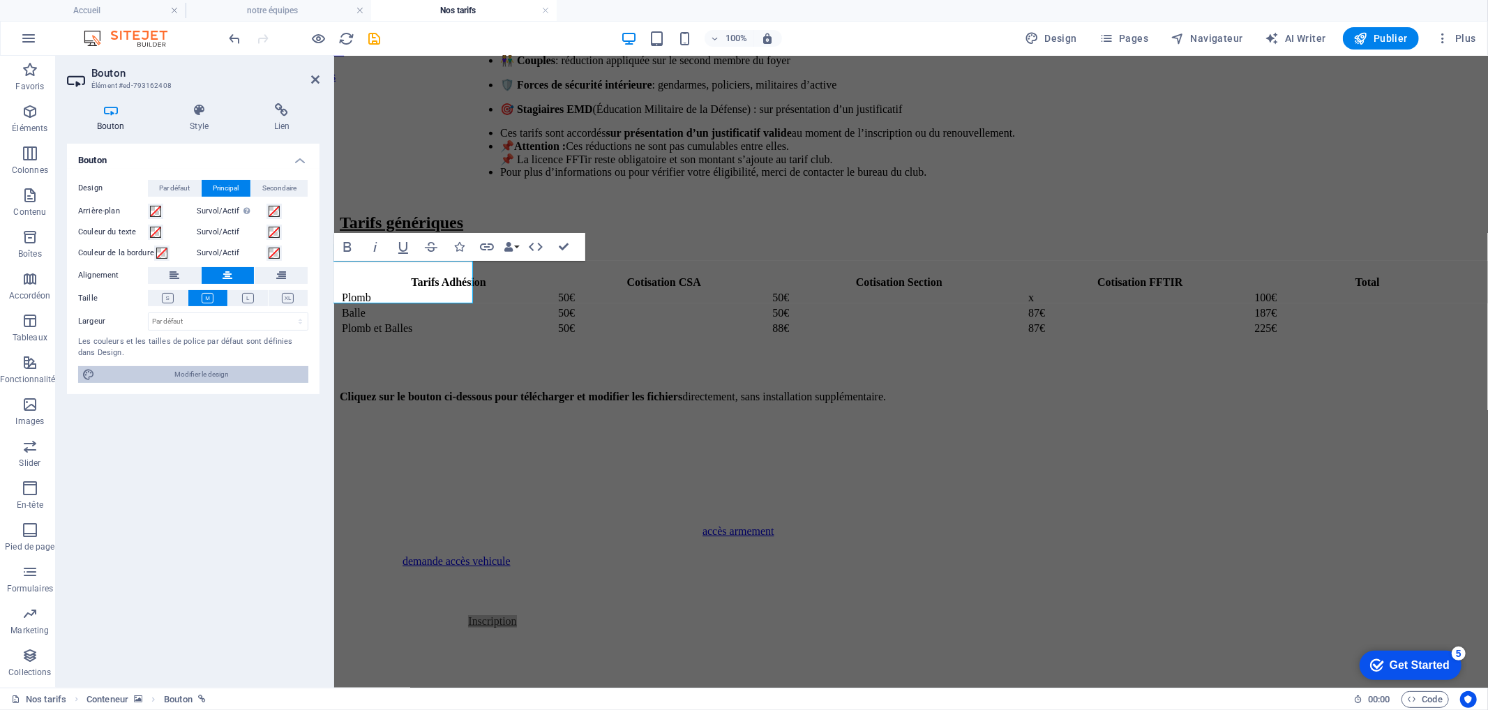
click at [218, 375] on span "Modifier le design" at bounding box center [201, 374] width 205 height 17
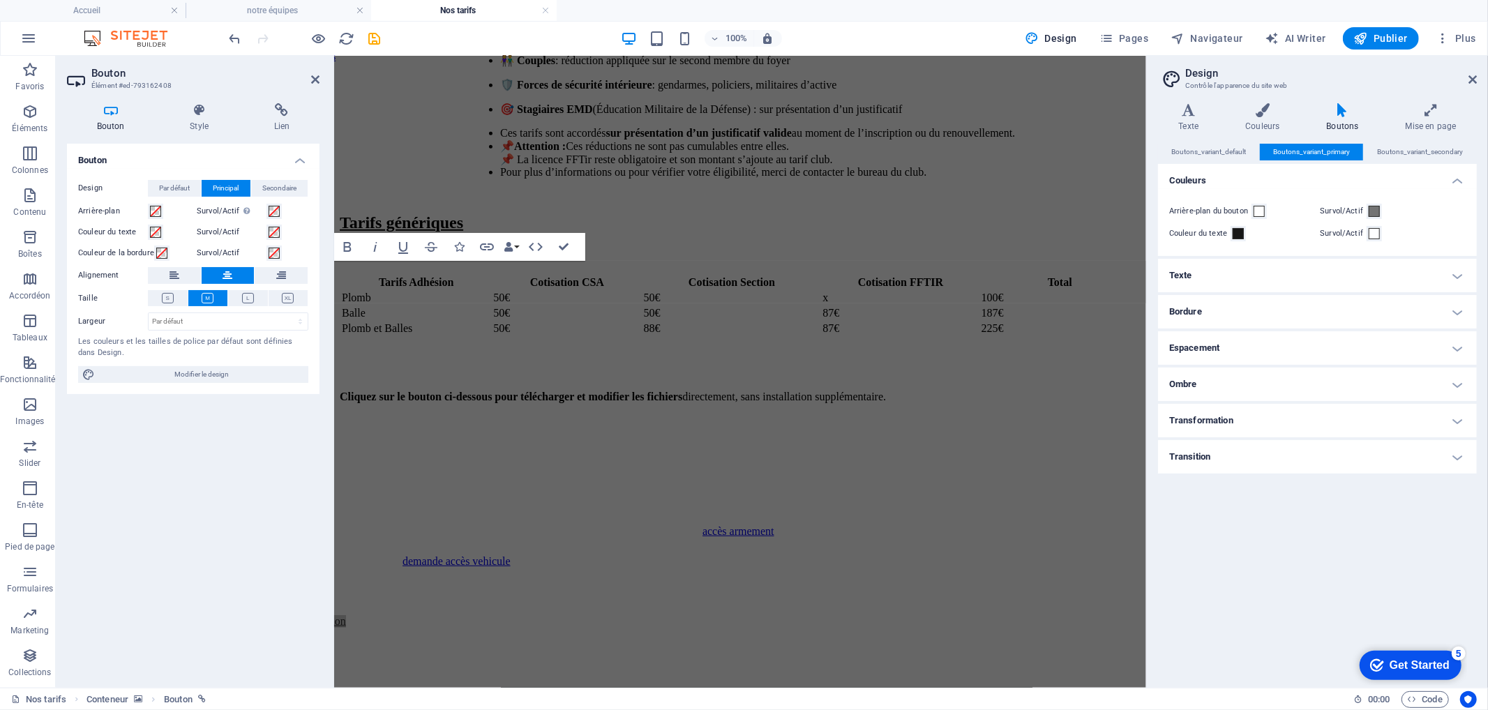
click at [1239, 313] on h4 "Bordure" at bounding box center [1317, 311] width 319 height 33
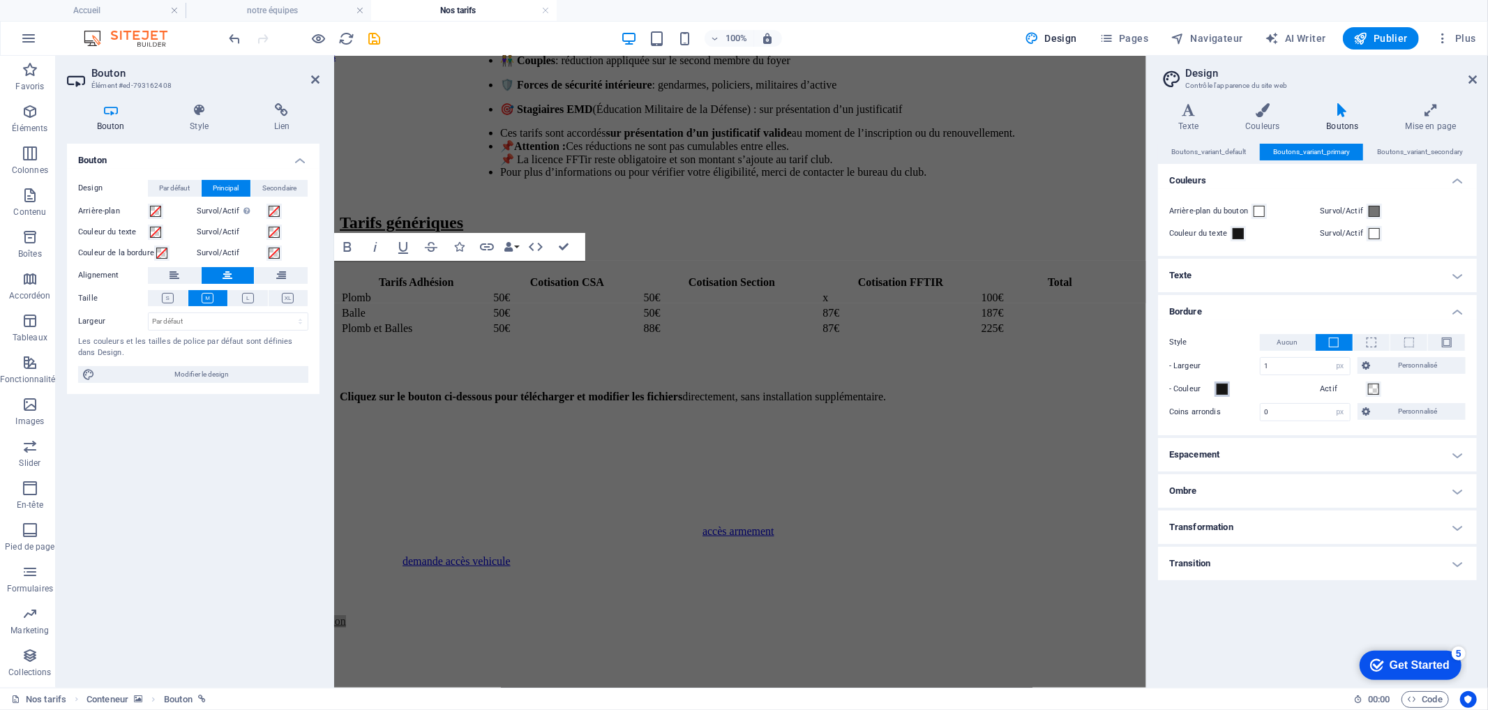
click at [1228, 388] on span at bounding box center [1222, 389] width 11 height 11
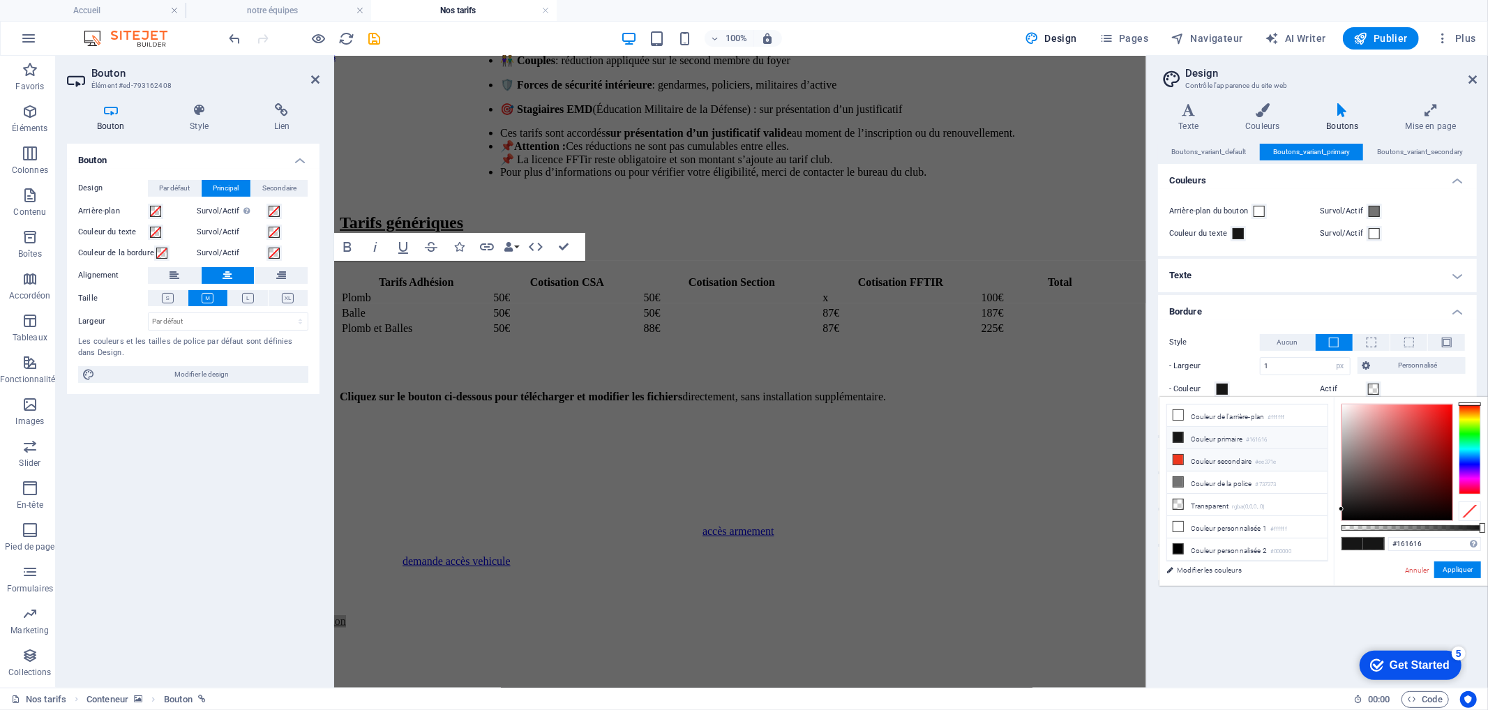
click at [1197, 462] on li "Couleur secondaire #ee371e" at bounding box center [1247, 460] width 160 height 22
type input "#ee371e"
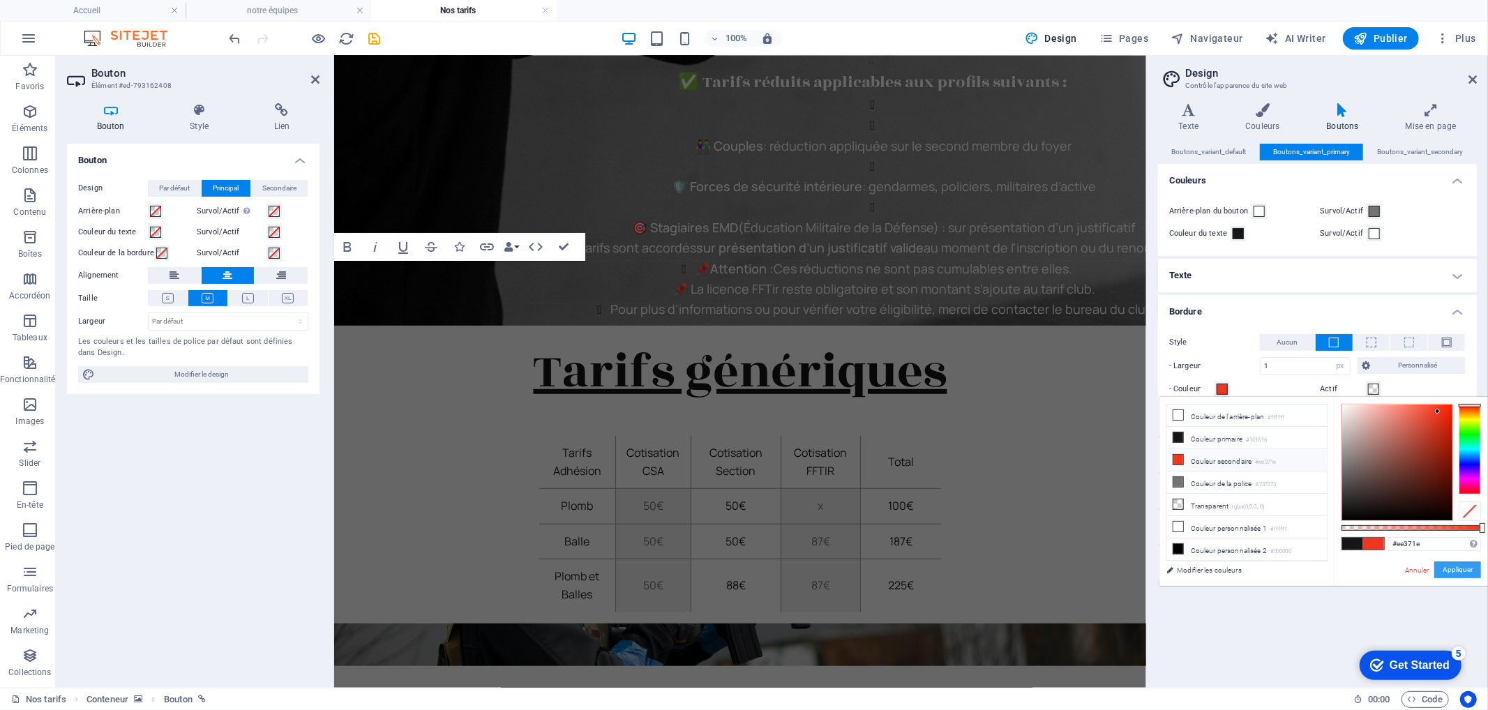
click at [1456, 574] on button "Appliquer" at bounding box center [1458, 570] width 47 height 17
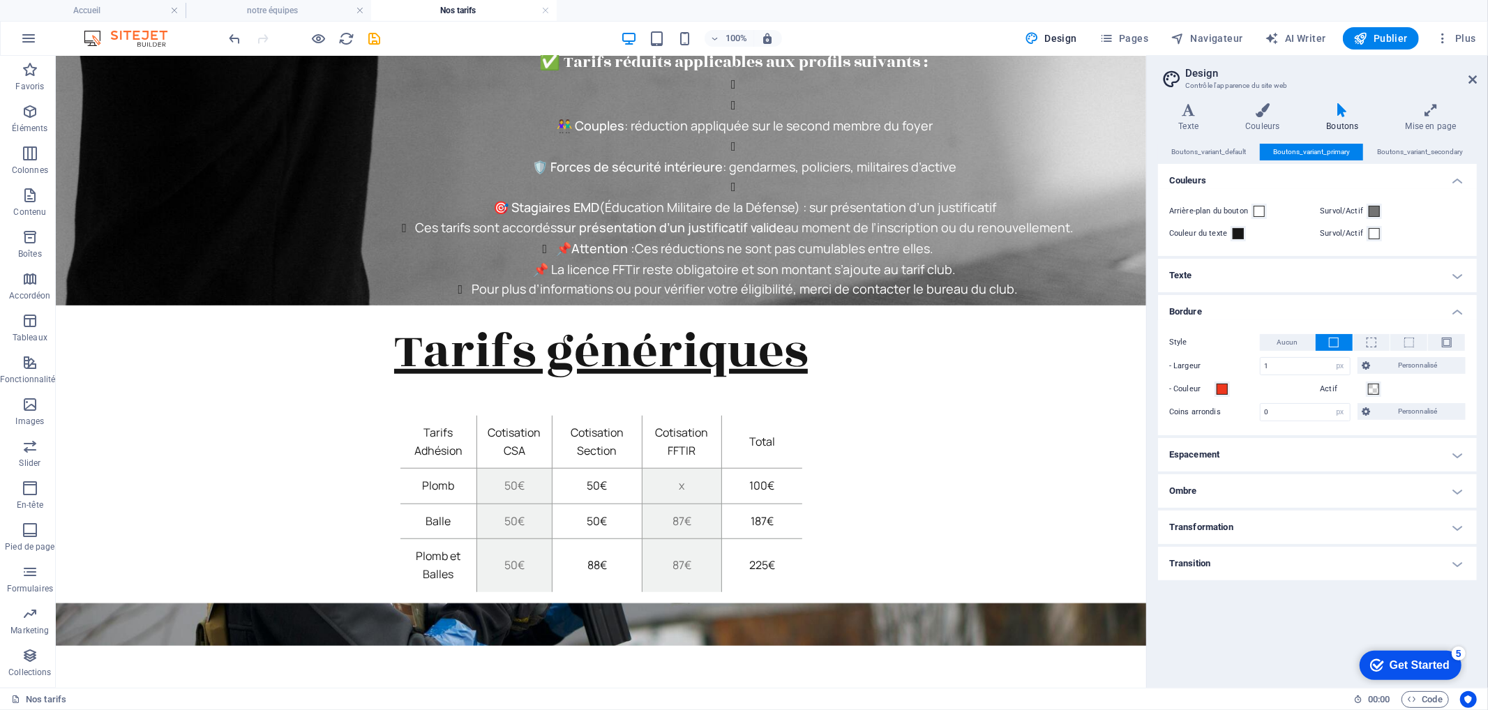
scroll to position [775, 0]
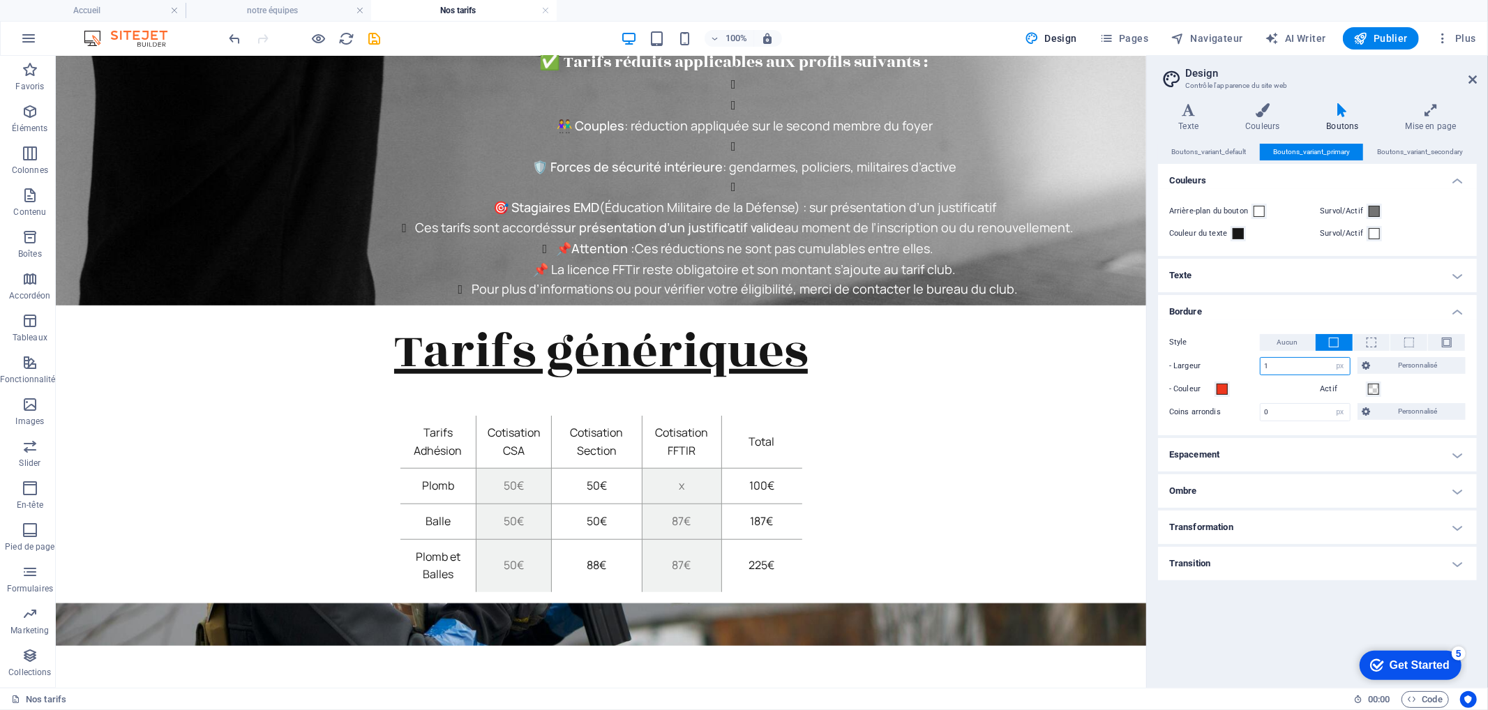
click at [1306, 359] on input "1" at bounding box center [1305, 366] width 89 height 17
type input "3"
click at [1270, 588] on div "Boutons_variant_default Boutons_variant_primary Boutons_variant_secondary Coule…" at bounding box center [1317, 410] width 319 height 533
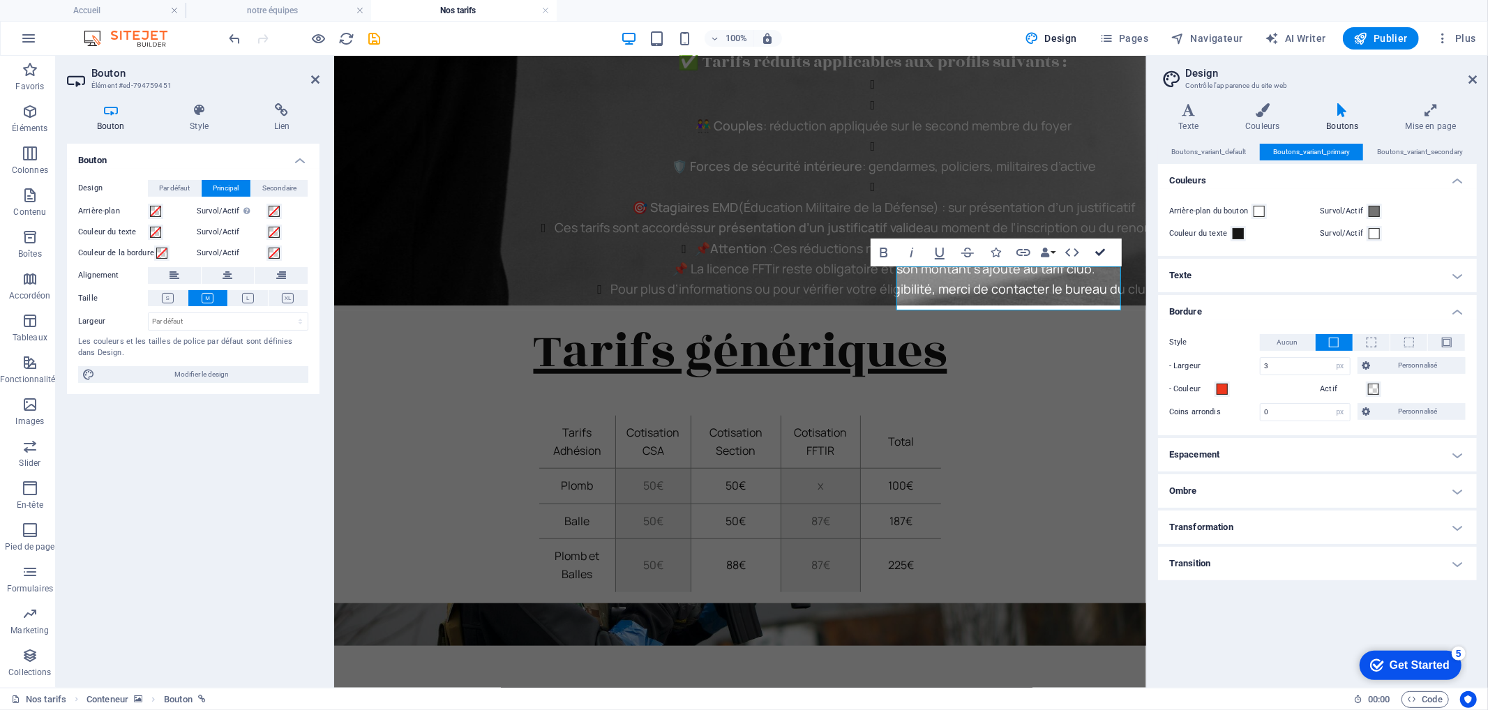
scroll to position [776, 0]
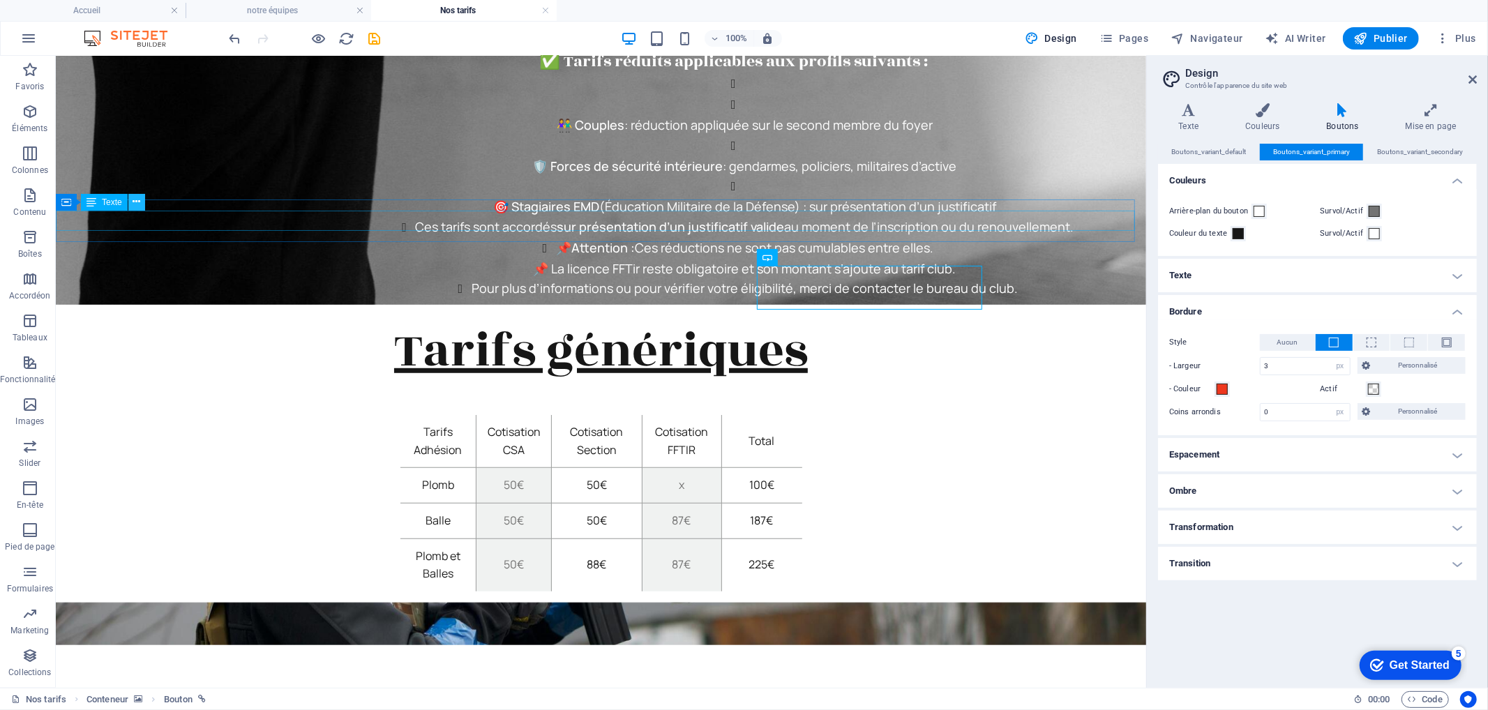
click at [140, 201] on icon at bounding box center [137, 202] width 8 height 15
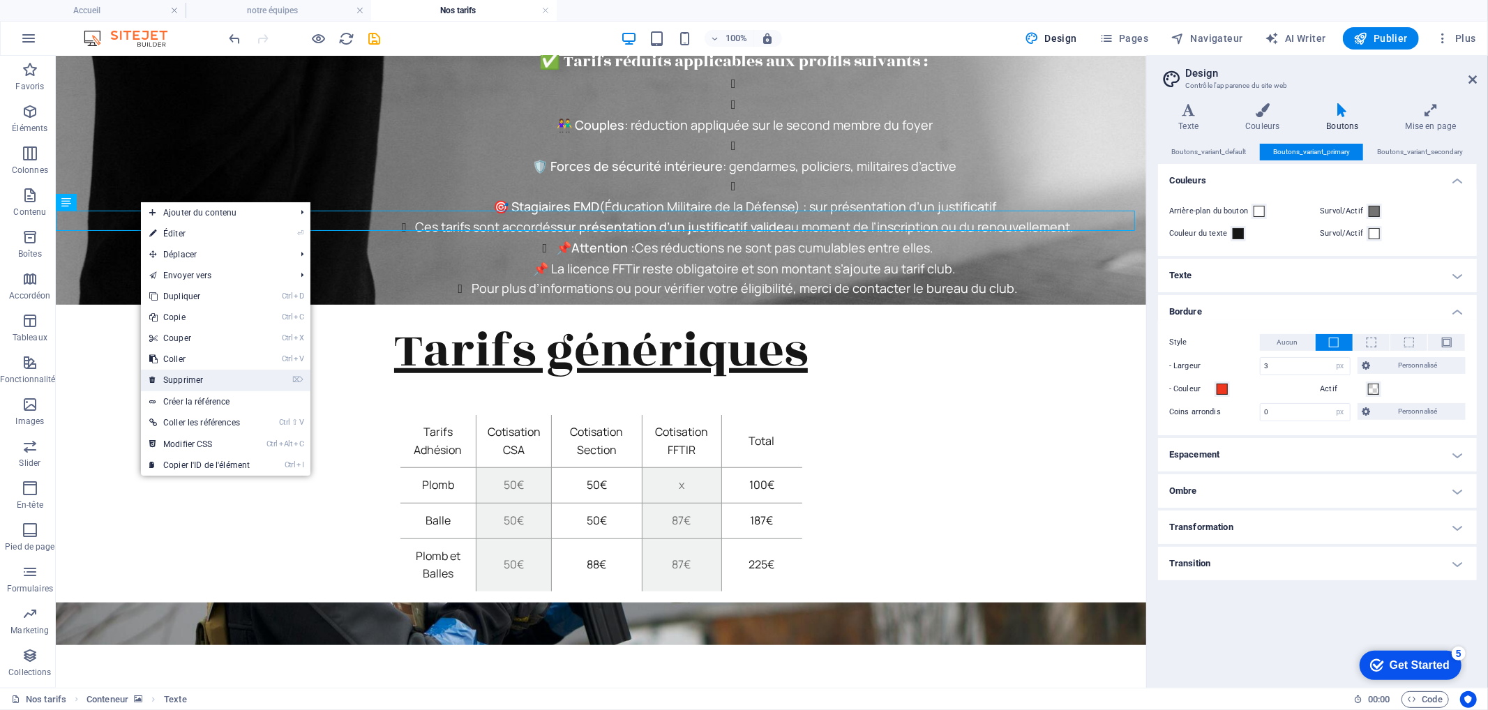
click at [207, 377] on link "⌦ Supprimer" at bounding box center [199, 380] width 117 height 21
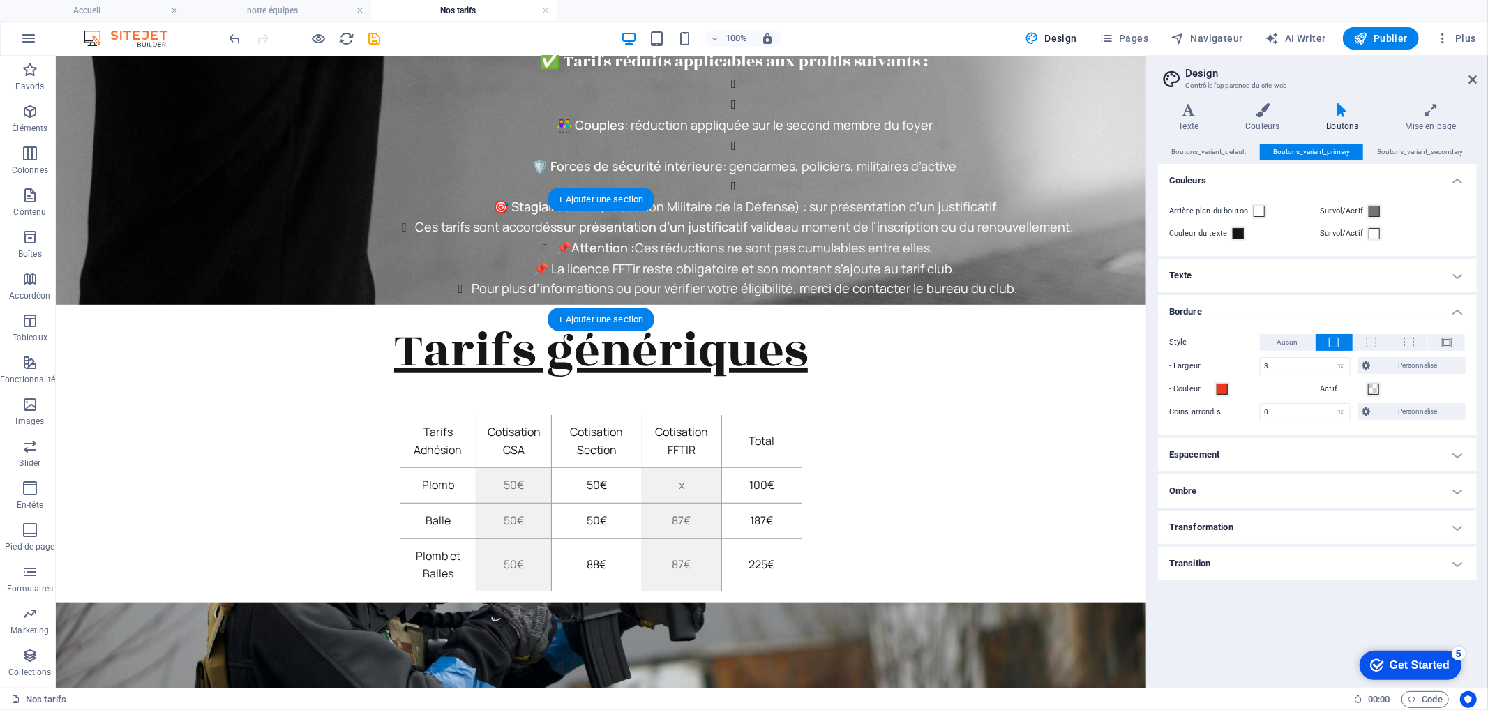
click at [93, 602] on figure at bounding box center [600, 662] width 1091 height 120
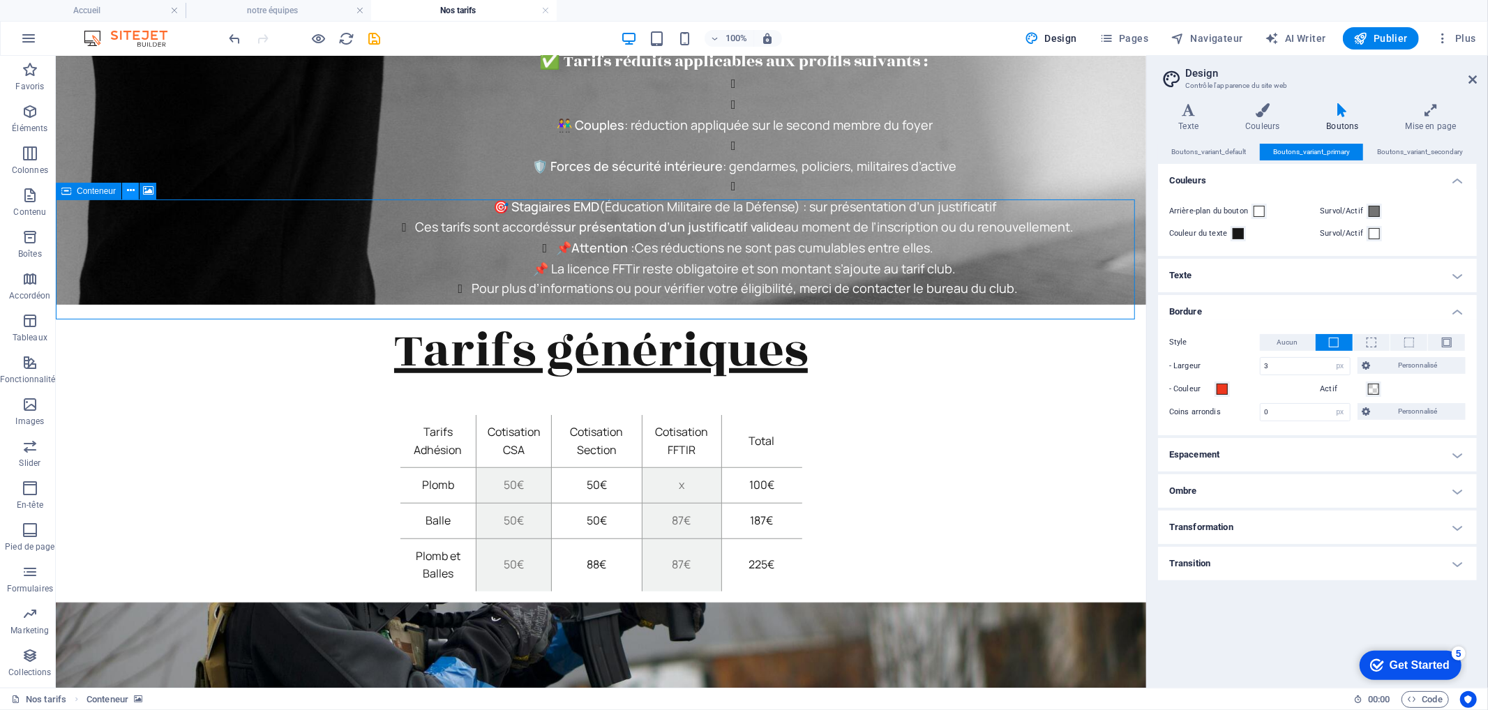
click at [133, 188] on icon at bounding box center [131, 191] width 8 height 15
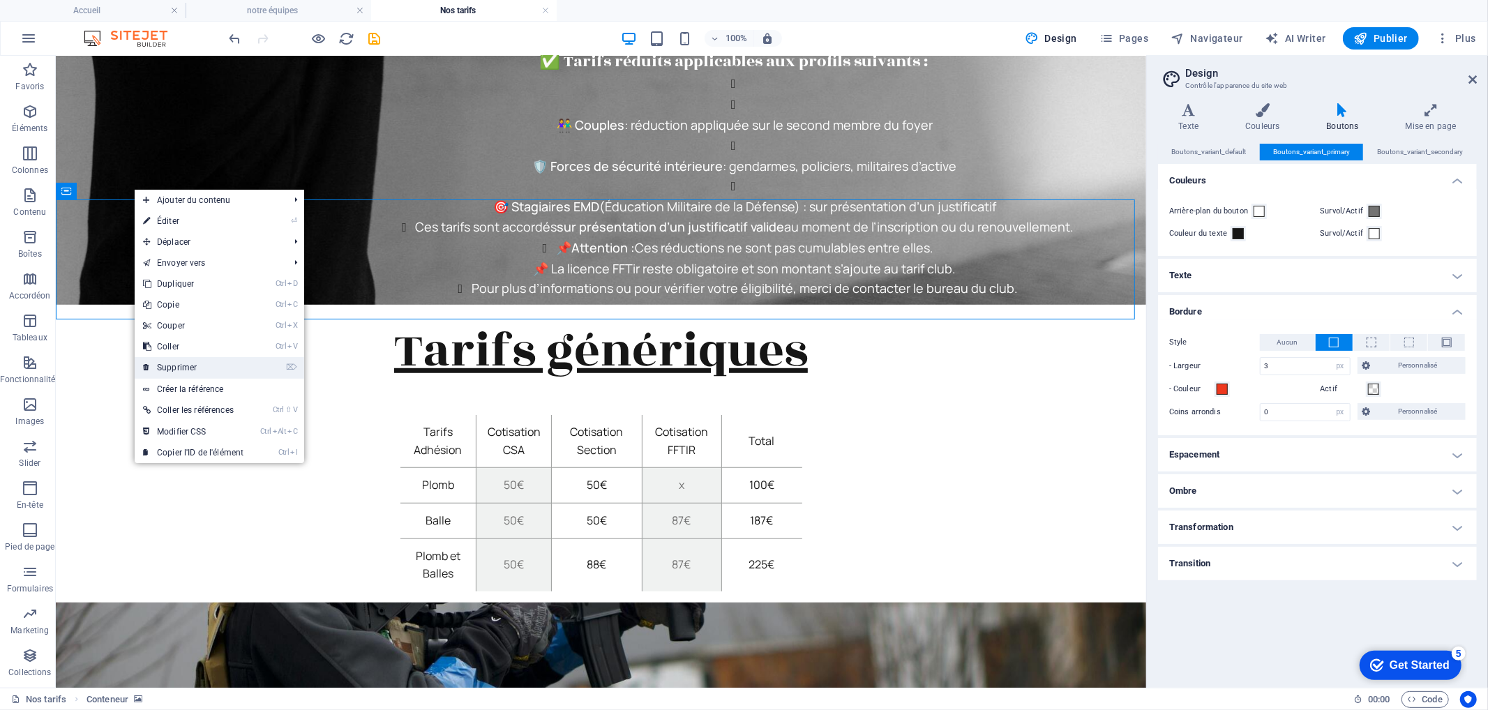
click at [219, 366] on link "⌦ Supprimer" at bounding box center [193, 367] width 117 height 21
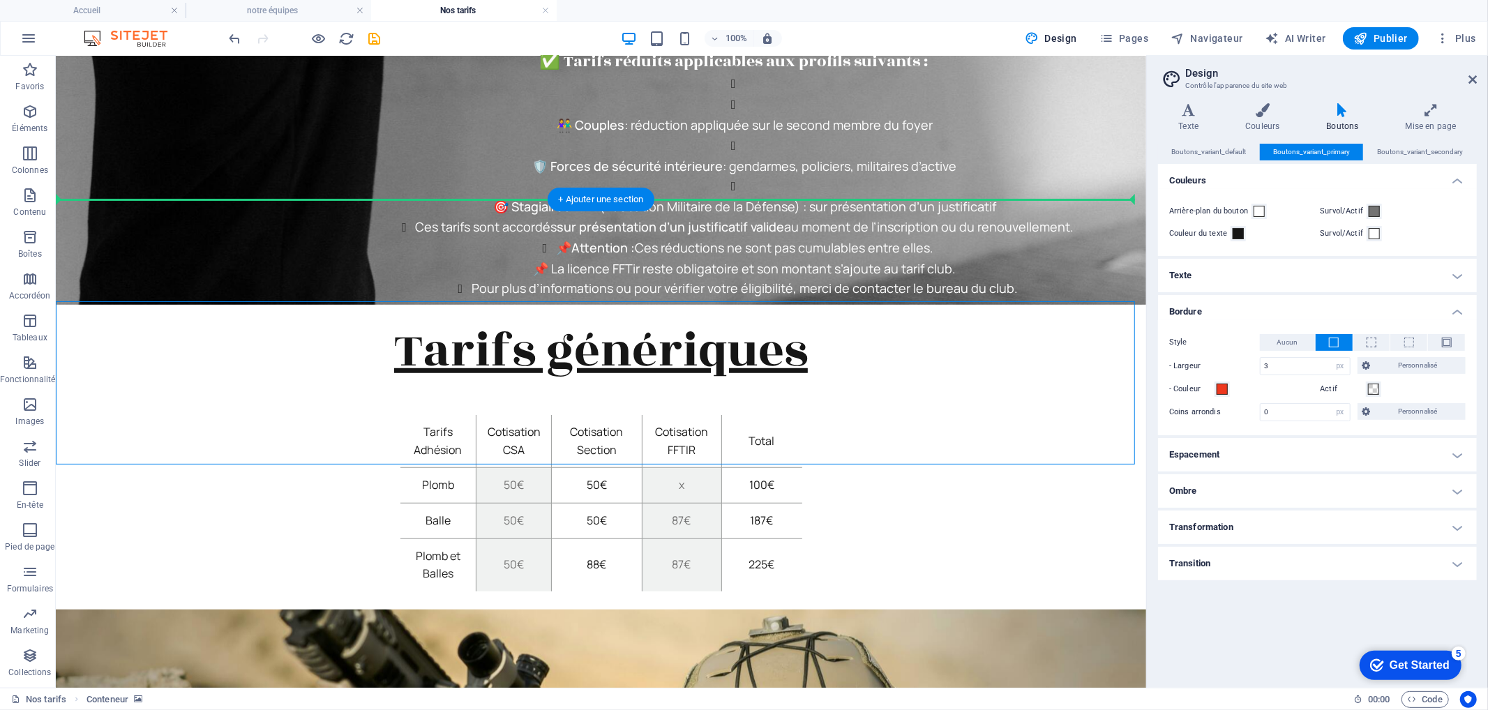
drag, startPoint x: 209, startPoint y: 407, endPoint x: 237, endPoint y: 190, distance: 219.5
